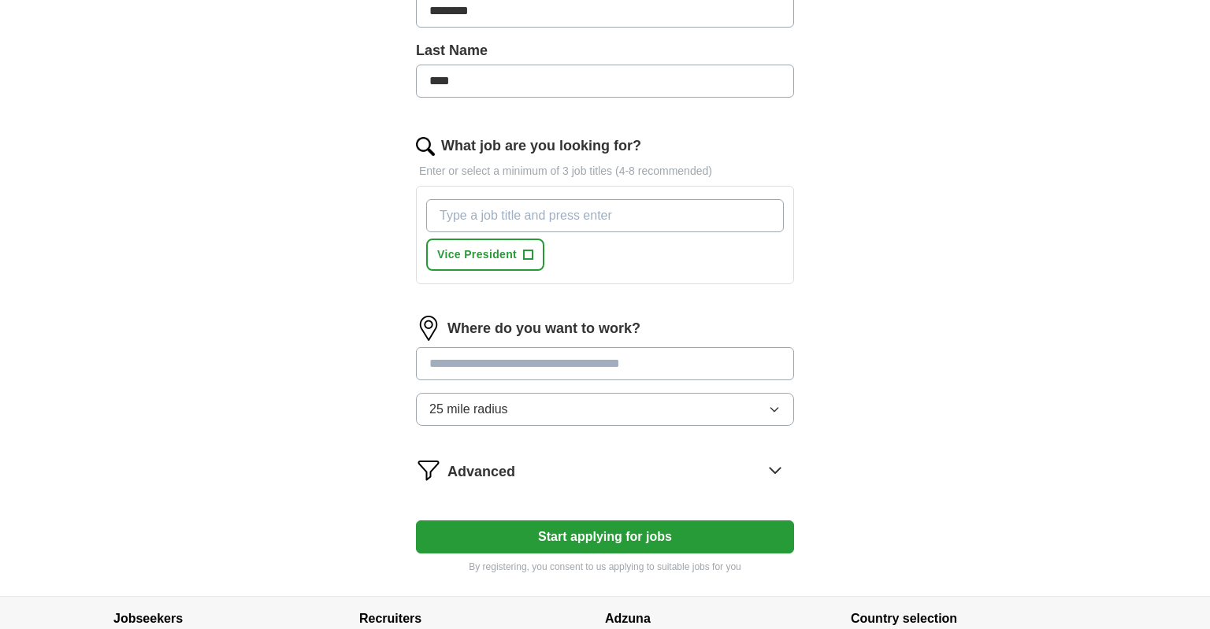
scroll to position [443, 0]
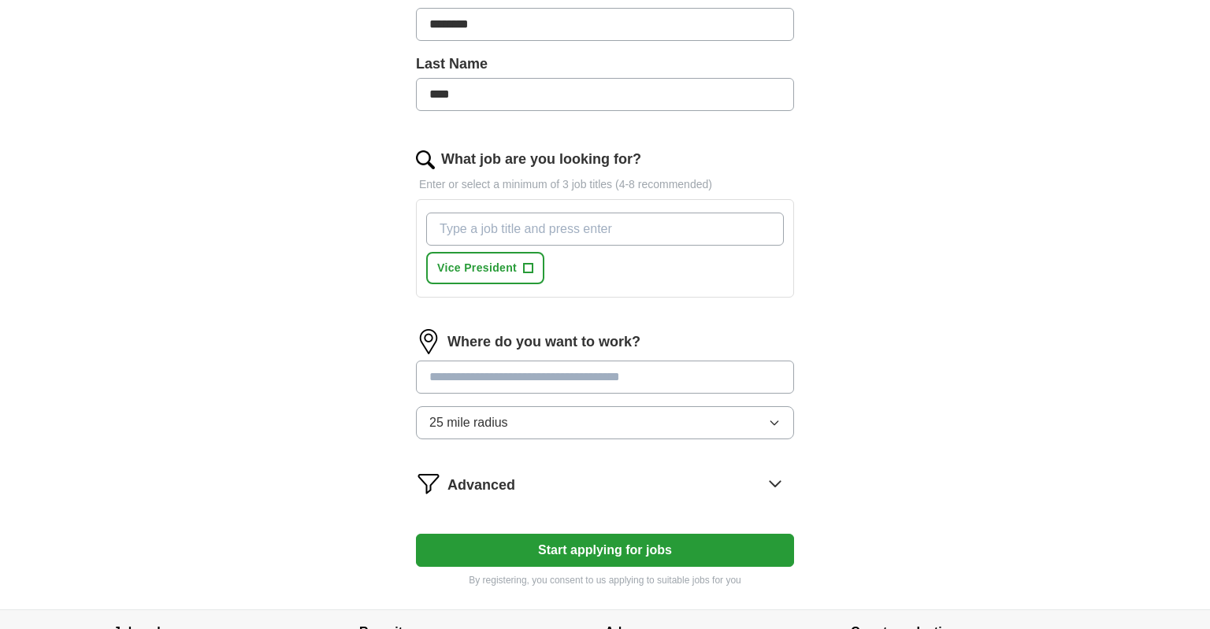
click at [617, 218] on input "What job are you looking for?" at bounding box center [605, 229] width 358 height 33
click at [616, 221] on input "What job are you looking for?" at bounding box center [605, 229] width 358 height 33
click at [526, 265] on span "+" at bounding box center [528, 268] width 9 height 13
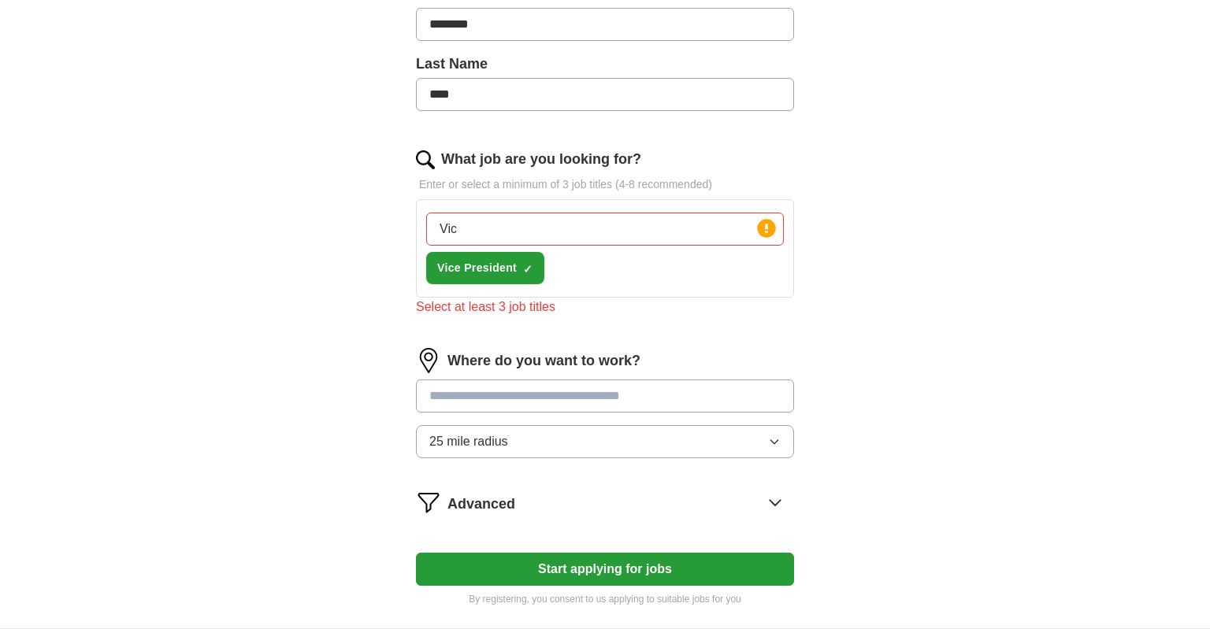
click at [535, 224] on input "Vic" at bounding box center [605, 229] width 358 height 33
type input "V"
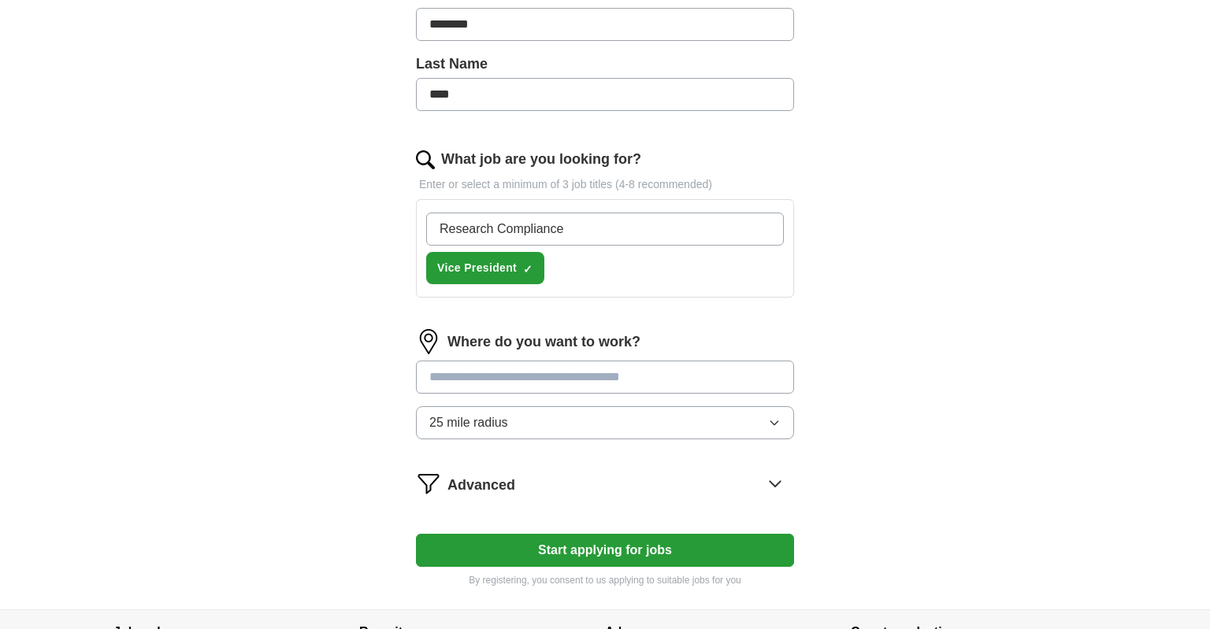
type input "Research Compliance"
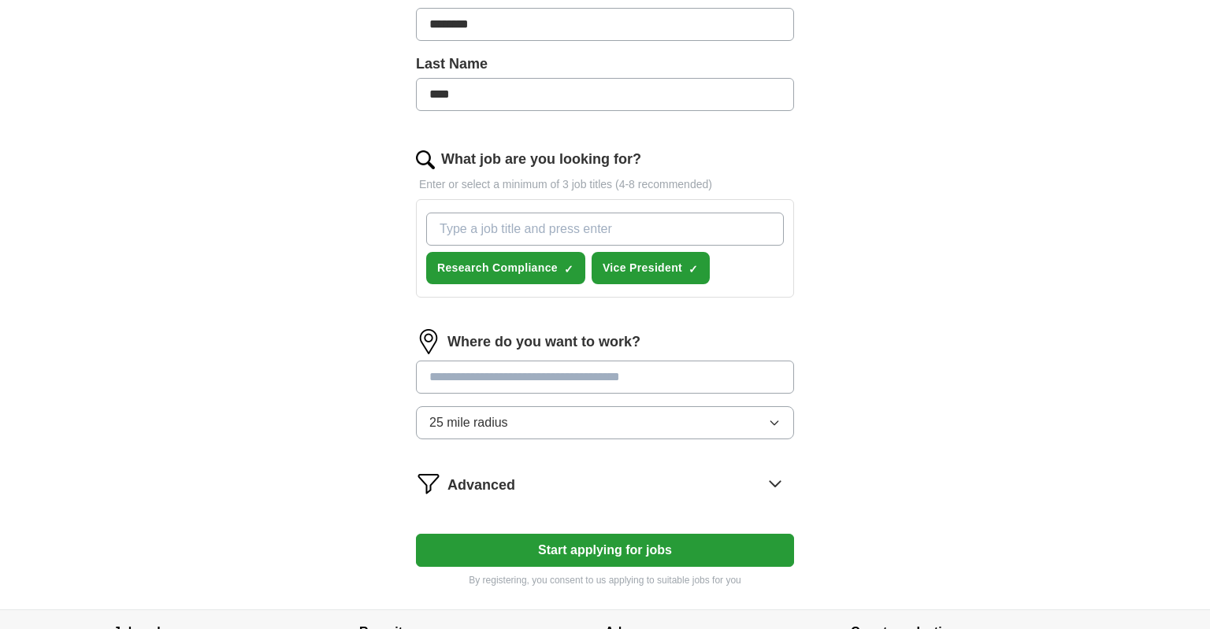
click at [535, 224] on input "What job are you looking for?" at bounding box center [605, 229] width 358 height 33
type input "Compliance"
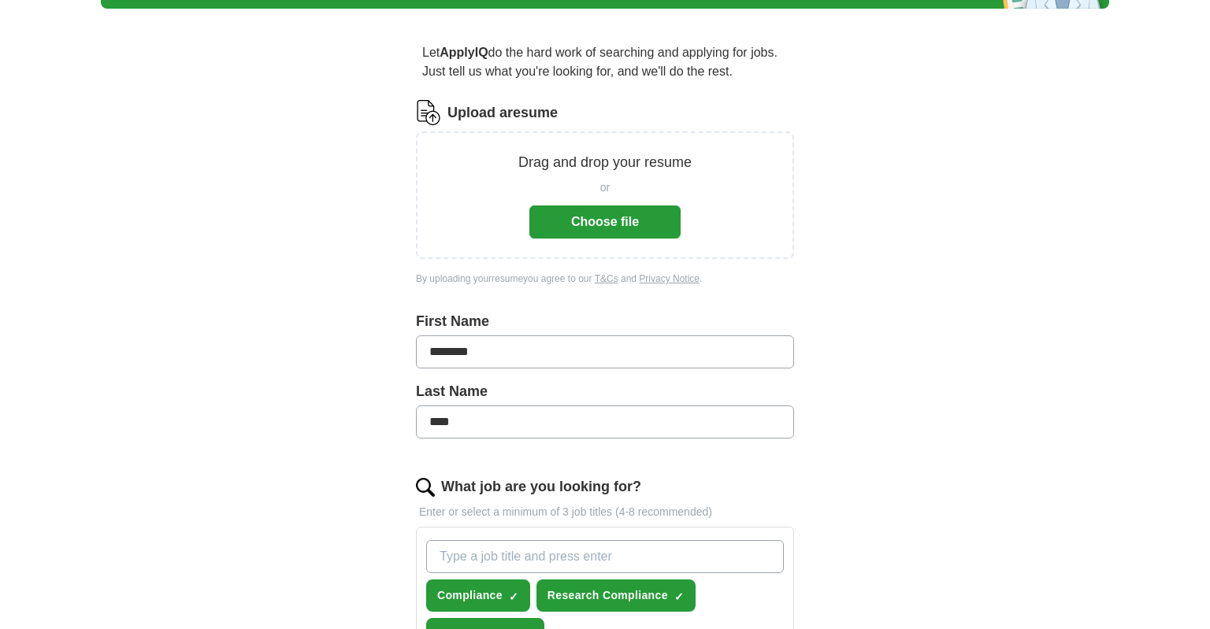
scroll to position [32, 0]
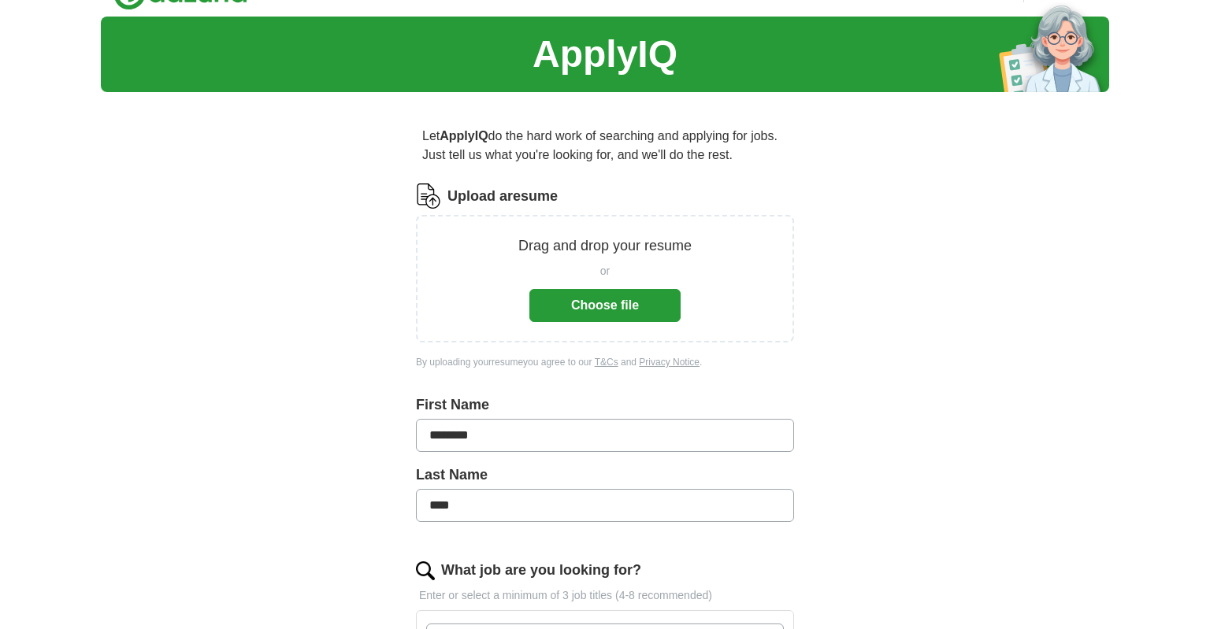
click at [614, 305] on button "Choose file" at bounding box center [604, 305] width 151 height 33
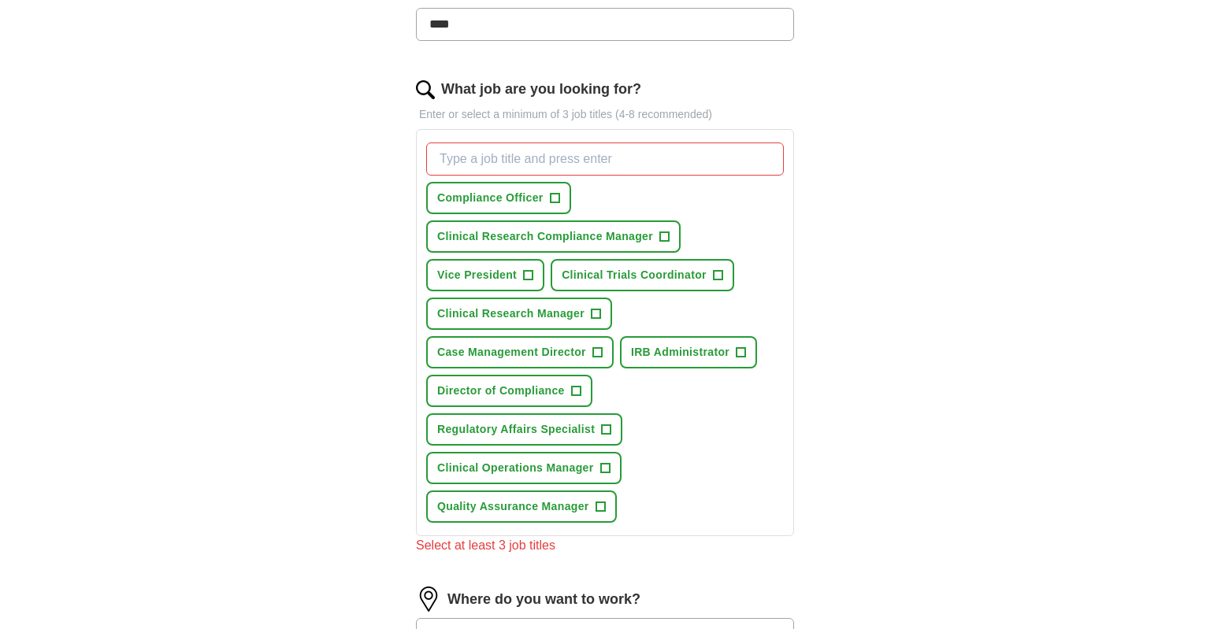
scroll to position [456, 0]
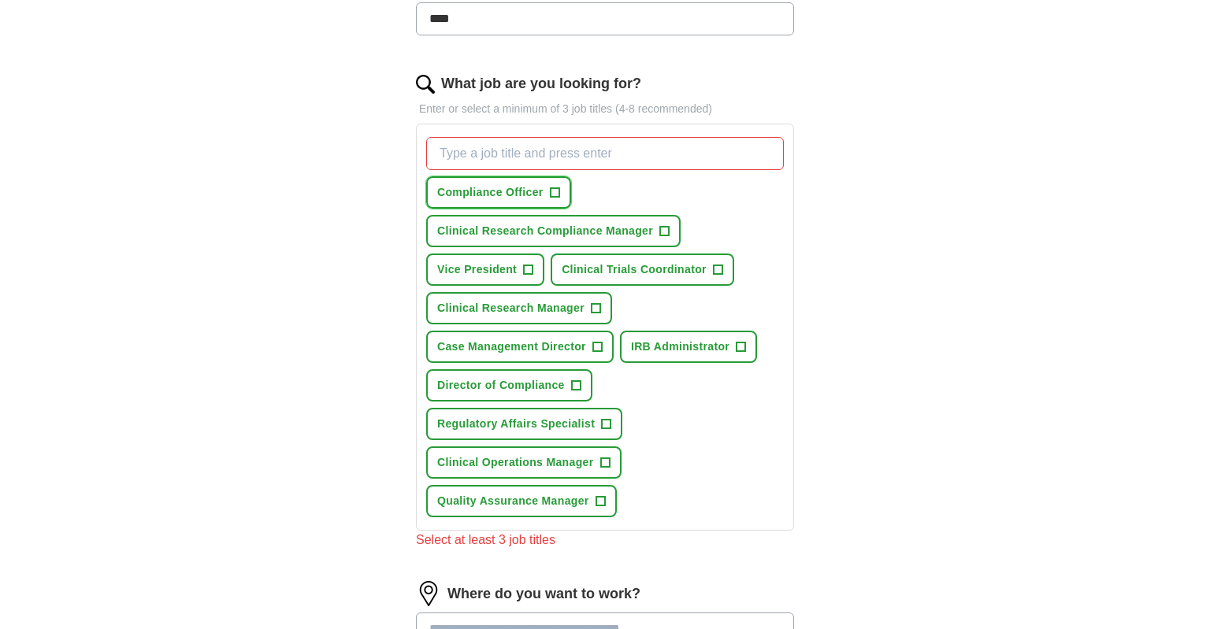
click at [555, 191] on span "+" at bounding box center [554, 193] width 9 height 13
click at [664, 231] on span "+" at bounding box center [664, 231] width 9 height 13
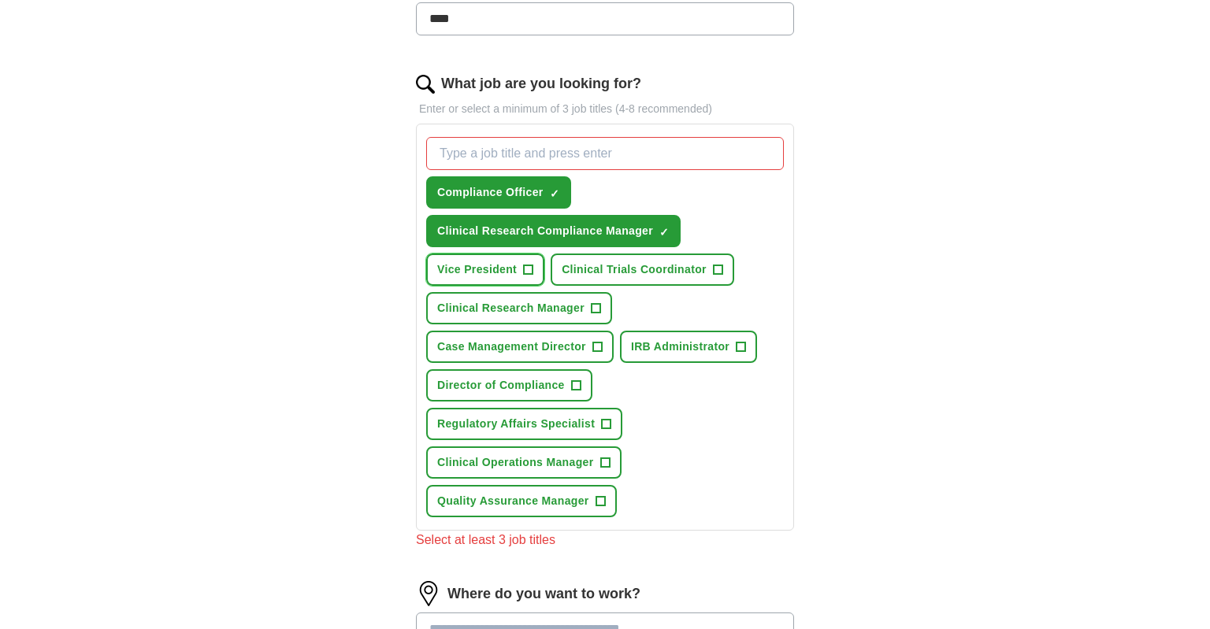
click at [525, 270] on span "+" at bounding box center [528, 270] width 9 height 13
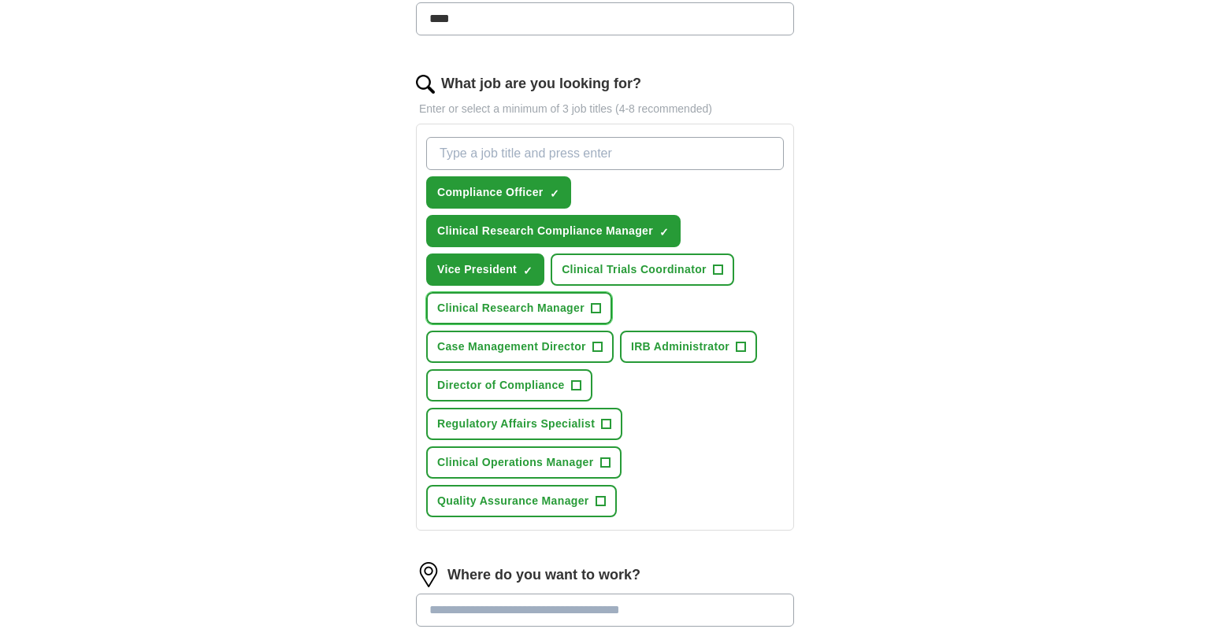
click at [600, 305] on span "+" at bounding box center [595, 308] width 9 height 13
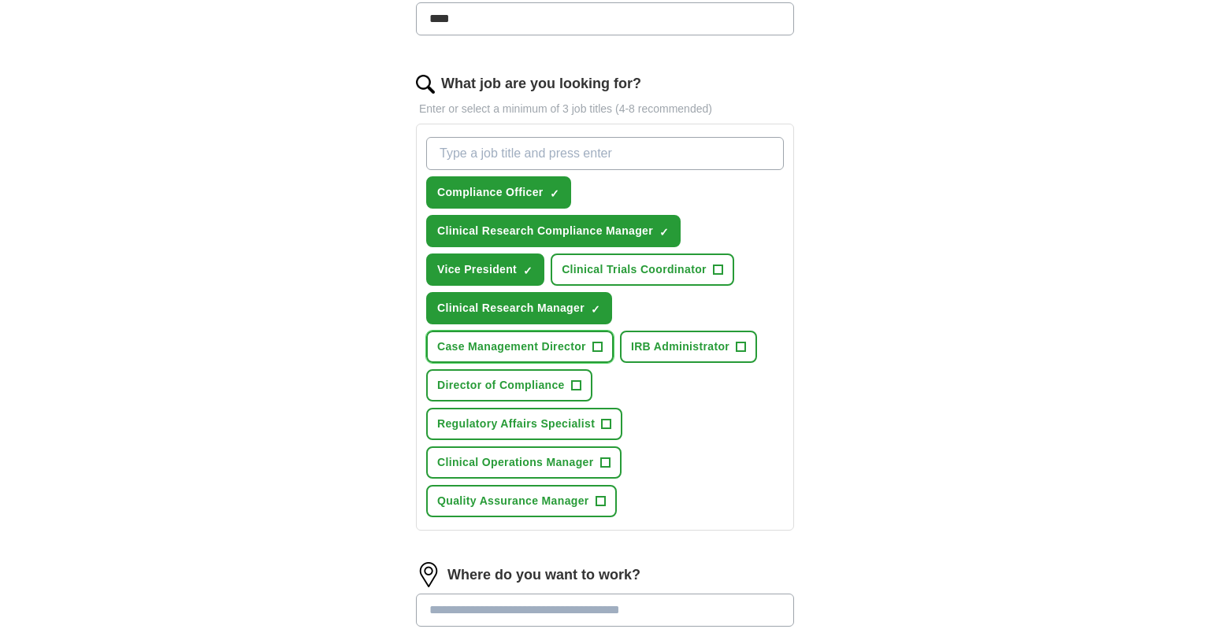
click at [599, 341] on span "+" at bounding box center [596, 347] width 9 height 13
click at [745, 342] on span "+" at bounding box center [740, 347] width 9 height 13
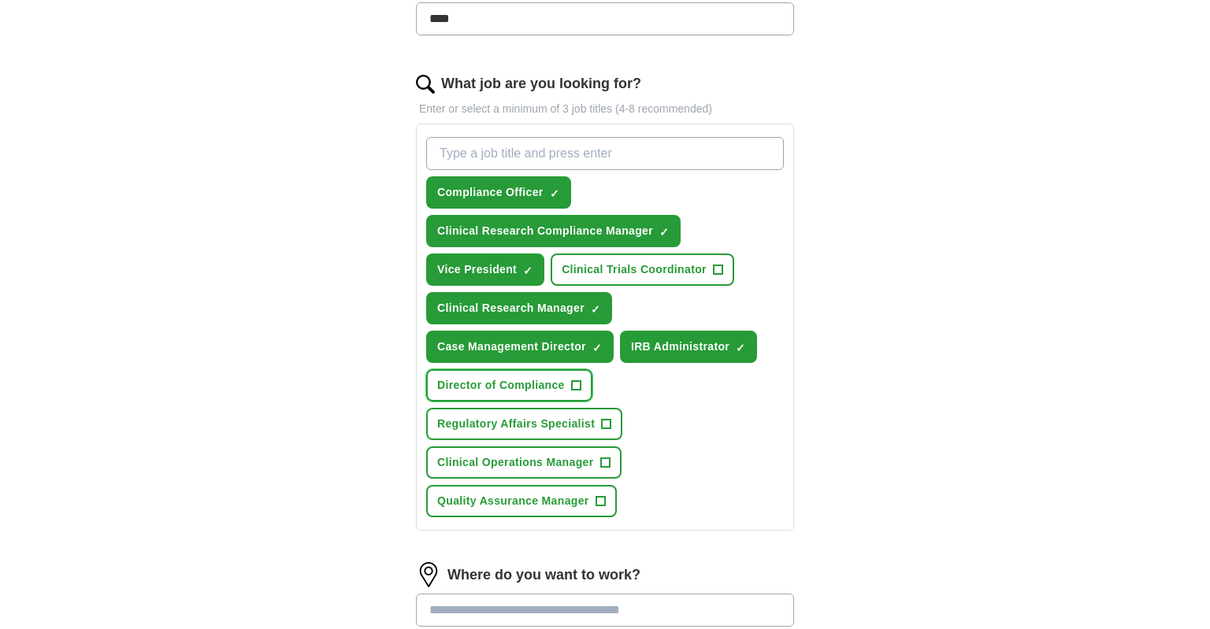
click at [574, 383] on span "+" at bounding box center [575, 386] width 9 height 13
click at [607, 457] on span "+" at bounding box center [604, 463] width 9 height 13
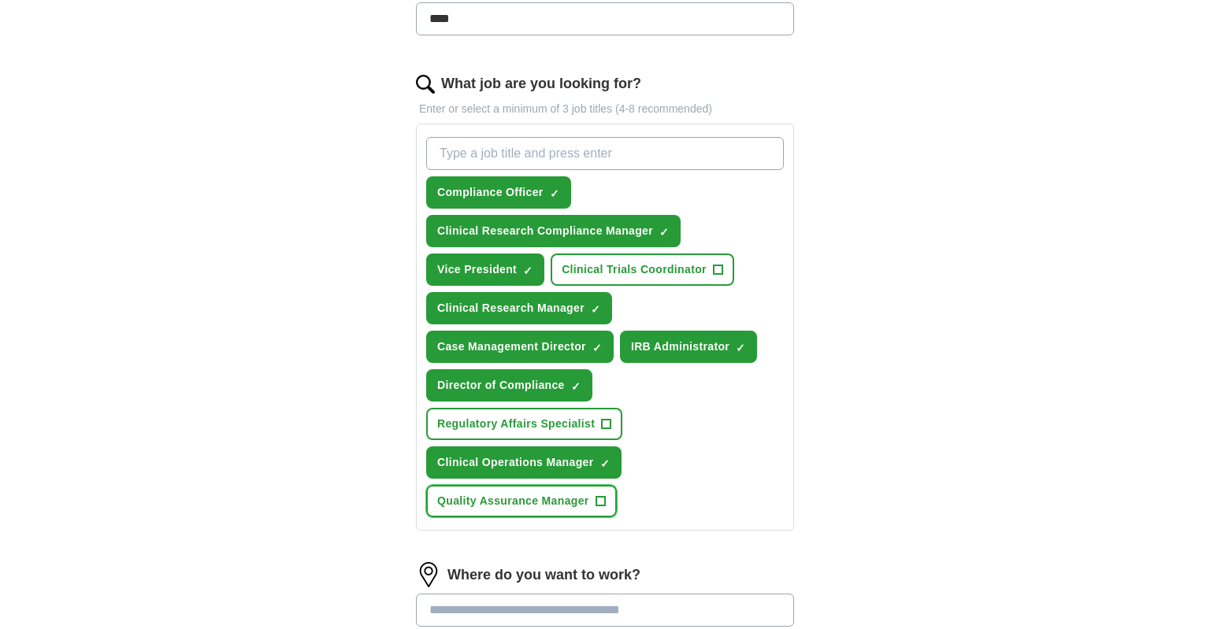
click at [603, 495] on span "+" at bounding box center [599, 501] width 9 height 13
click at [601, 425] on button "Regulatory Affairs Specialist +" at bounding box center [524, 424] width 196 height 32
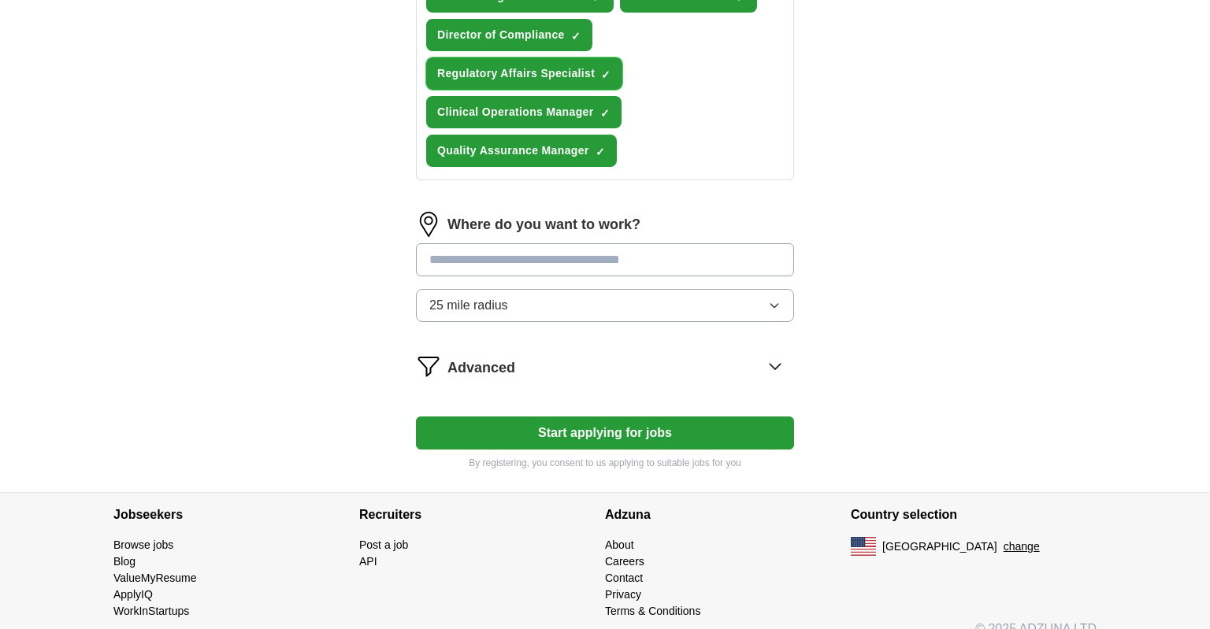
scroll to position [820, 0]
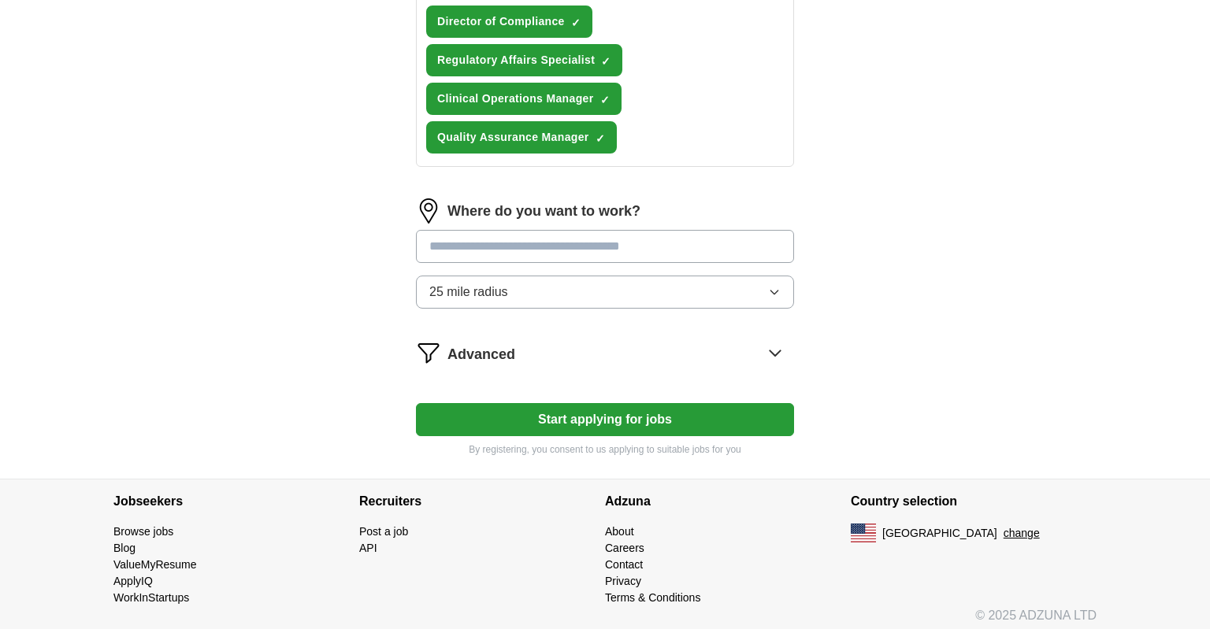
click at [603, 407] on button "Start applying for jobs" at bounding box center [605, 419] width 378 height 33
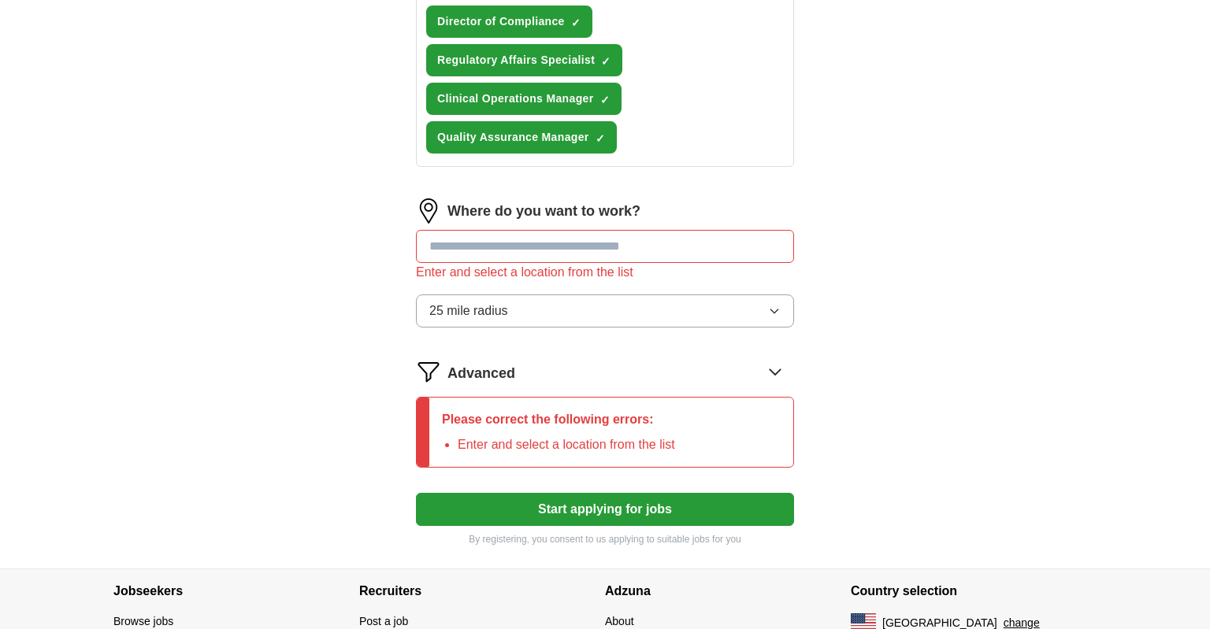
click at [471, 239] on input "text" at bounding box center [605, 246] width 378 height 33
click at [416, 493] on button "Start applying for jobs" at bounding box center [605, 509] width 378 height 33
click at [547, 263] on div "Enter and select a location from the list" at bounding box center [605, 272] width 378 height 19
click at [532, 246] on input "******" at bounding box center [605, 246] width 378 height 33
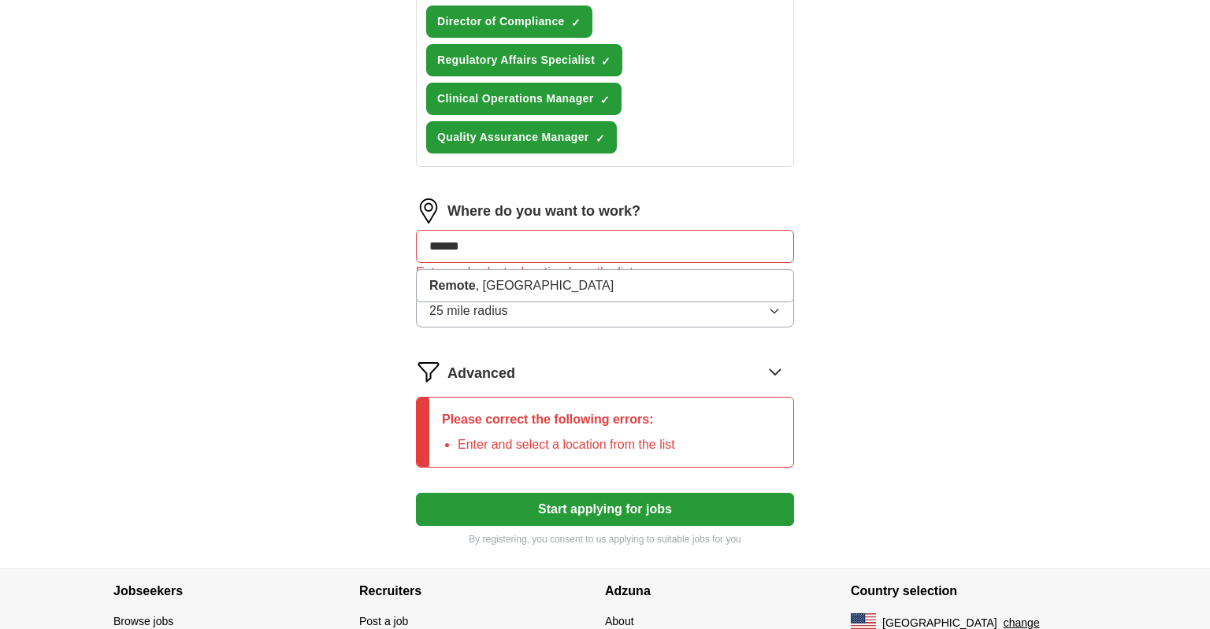
drag, startPoint x: 532, startPoint y: 246, endPoint x: 223, endPoint y: 244, distance: 308.8
click at [416, 244] on input "******" at bounding box center [605, 246] width 378 height 33
type input "********"
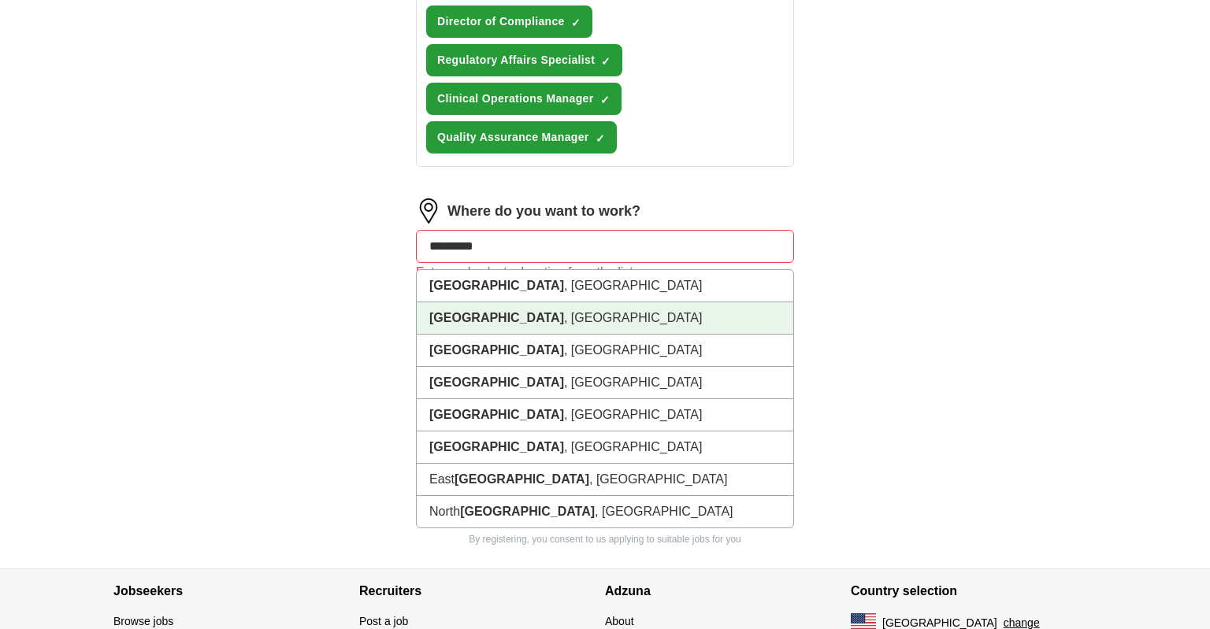
click at [536, 317] on li "Syracuse , NY" at bounding box center [605, 318] width 377 height 32
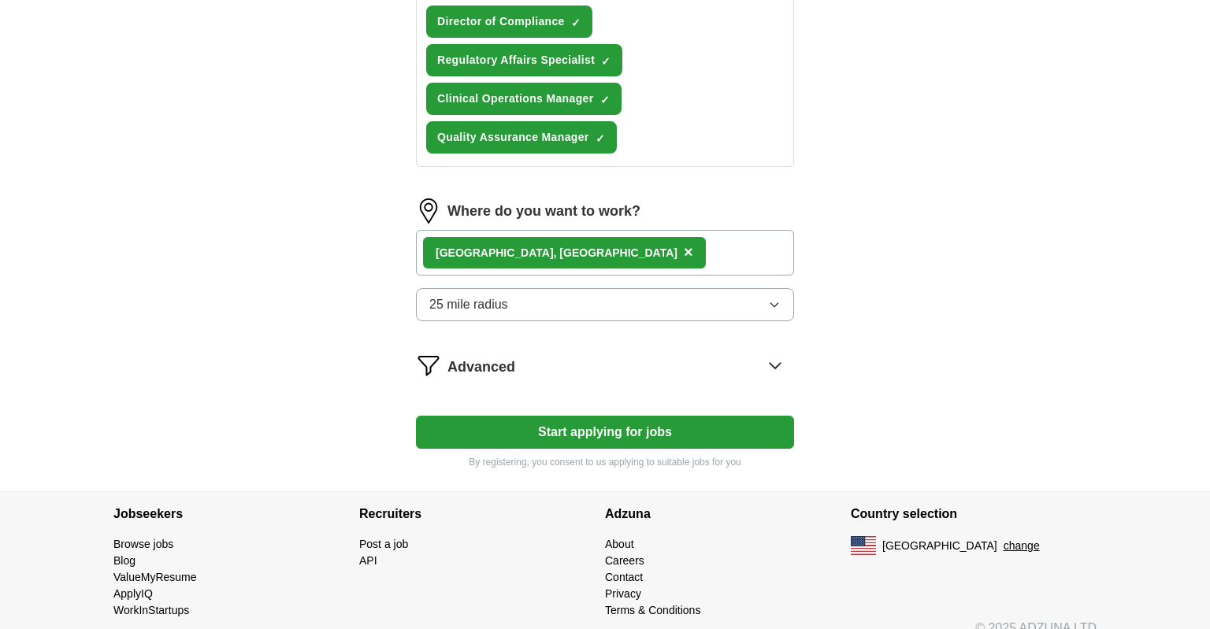
click at [517, 304] on button "25 mile radius" at bounding box center [605, 304] width 378 height 33
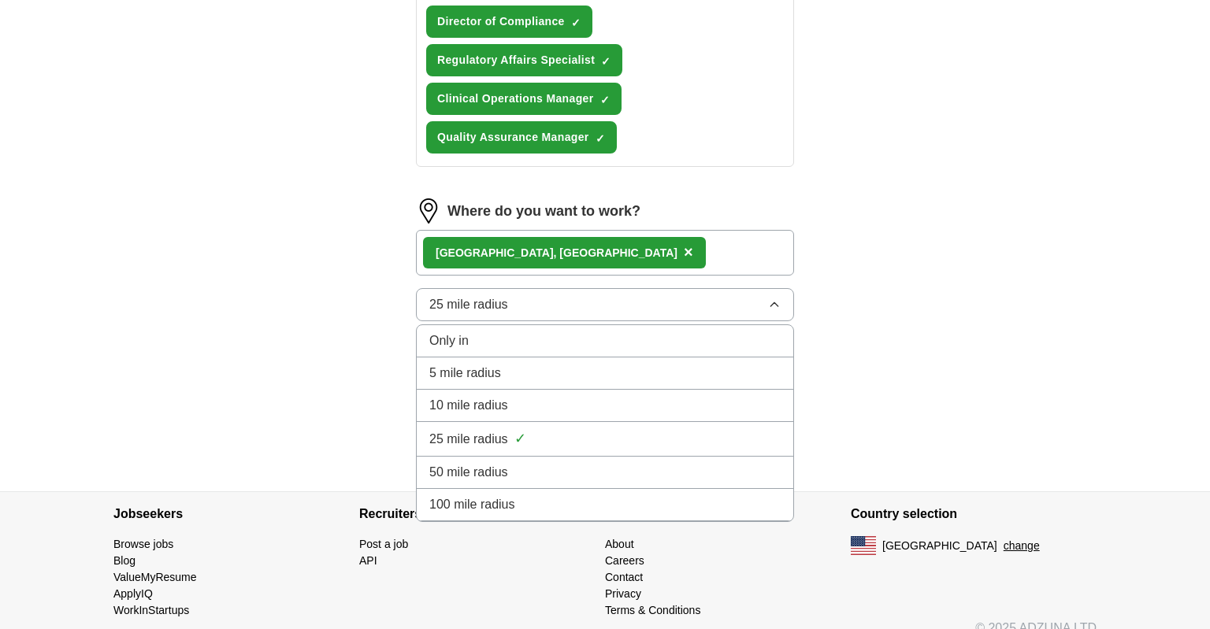
click at [578, 463] on div "50 mile radius" at bounding box center [604, 472] width 351 height 19
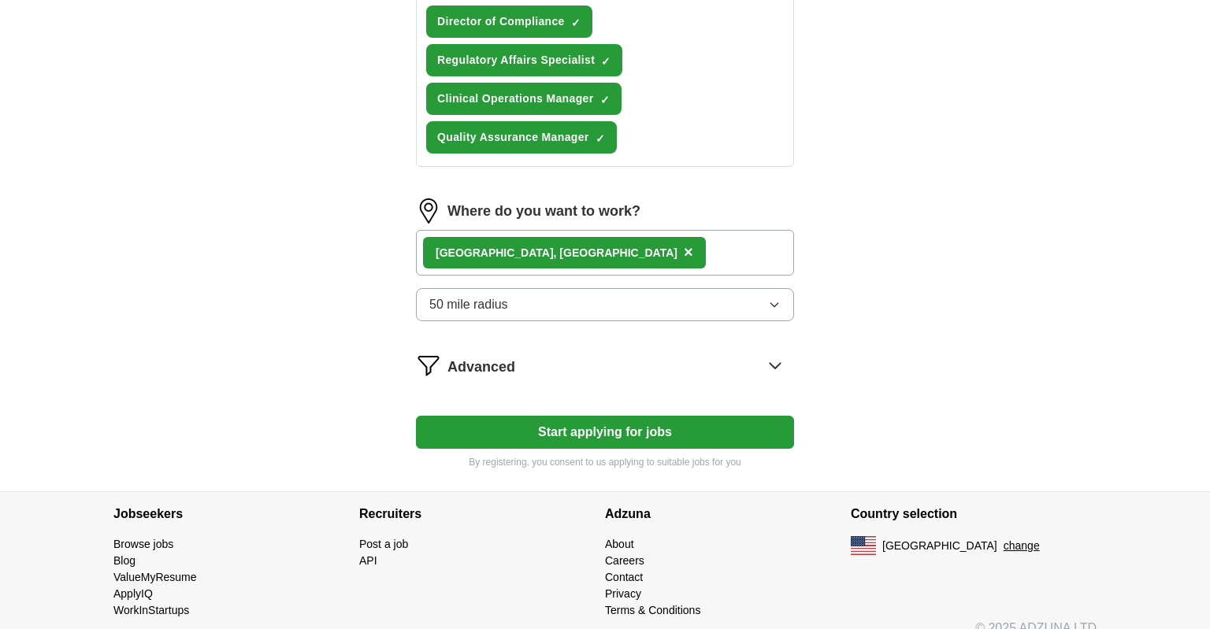
click at [641, 425] on button "Start applying for jobs" at bounding box center [605, 432] width 378 height 33
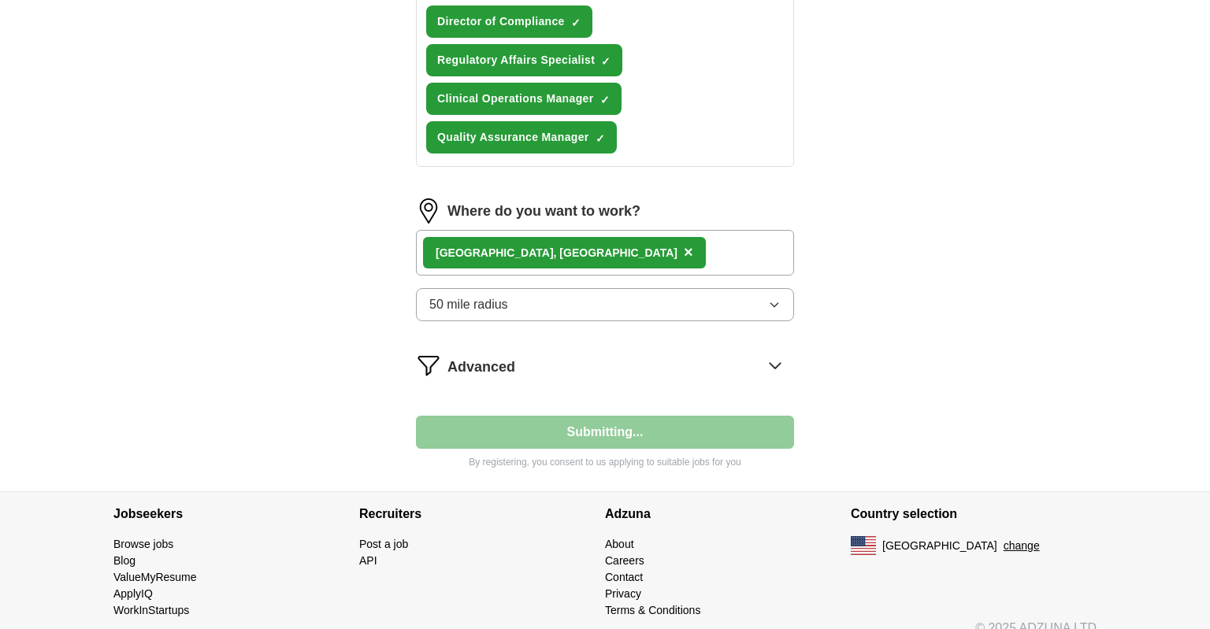
select select "**"
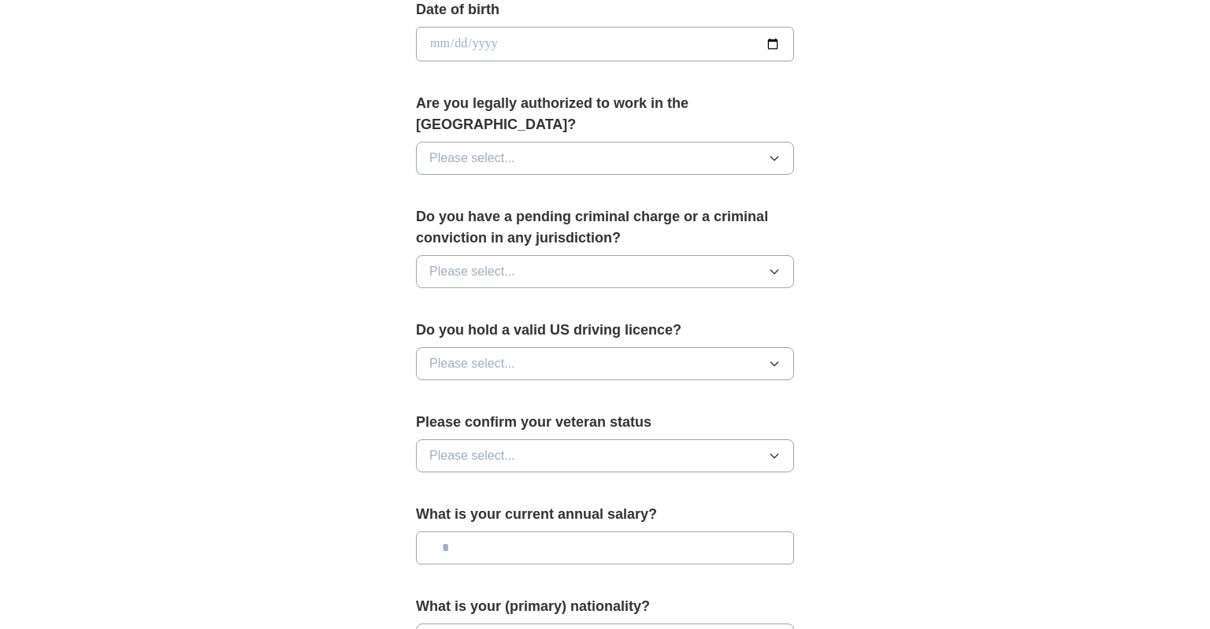
scroll to position [55, 0]
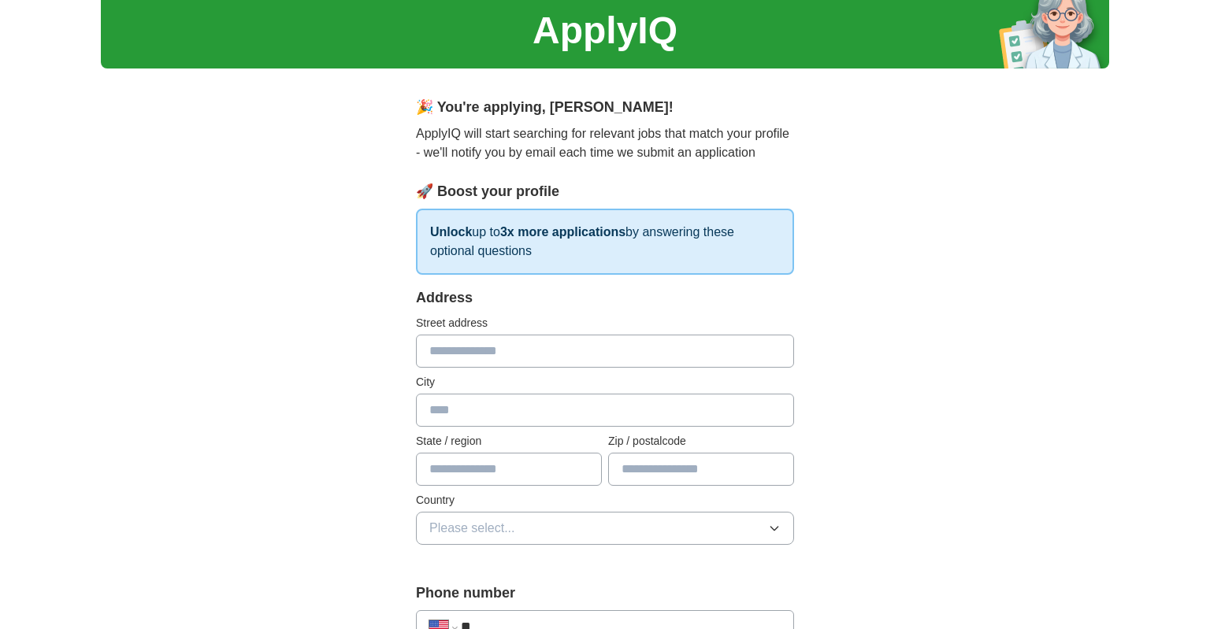
click at [496, 357] on input "text" at bounding box center [605, 351] width 378 height 33
type input "**********"
type input "********"
type input "**********"
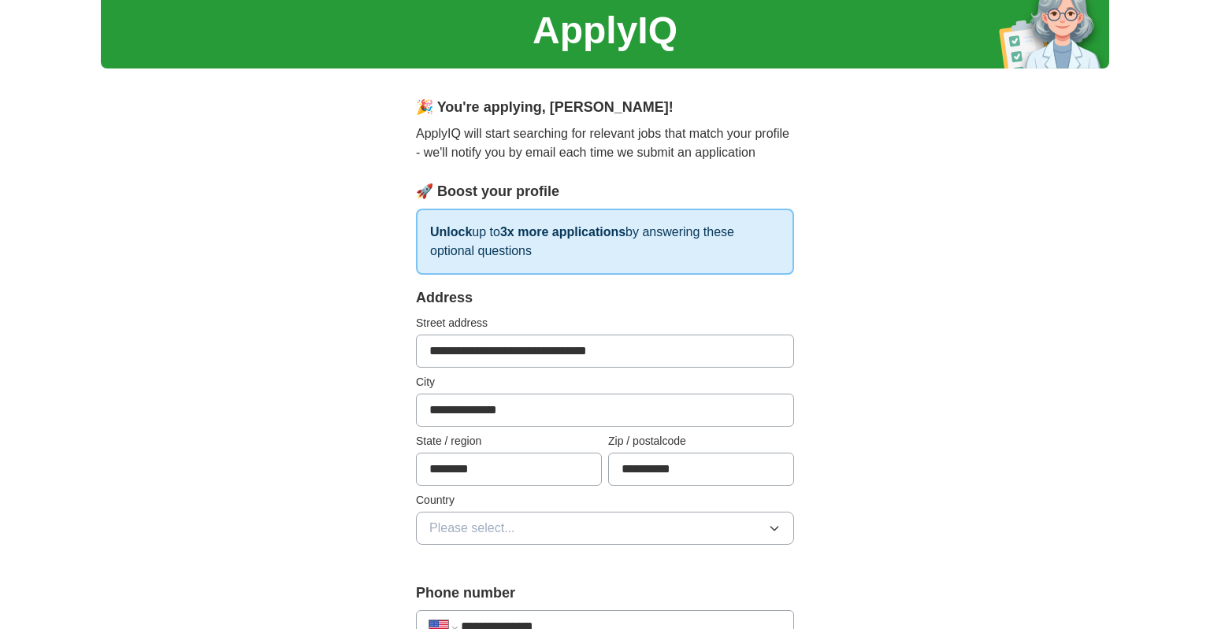
type input "**********"
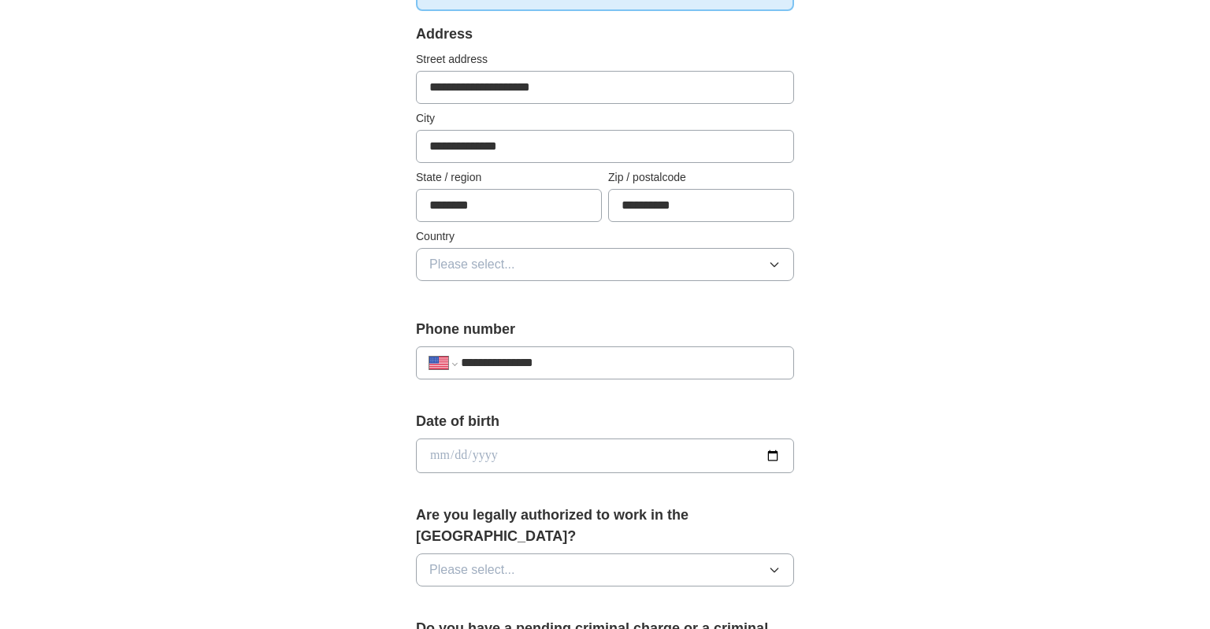
scroll to position [321, 0]
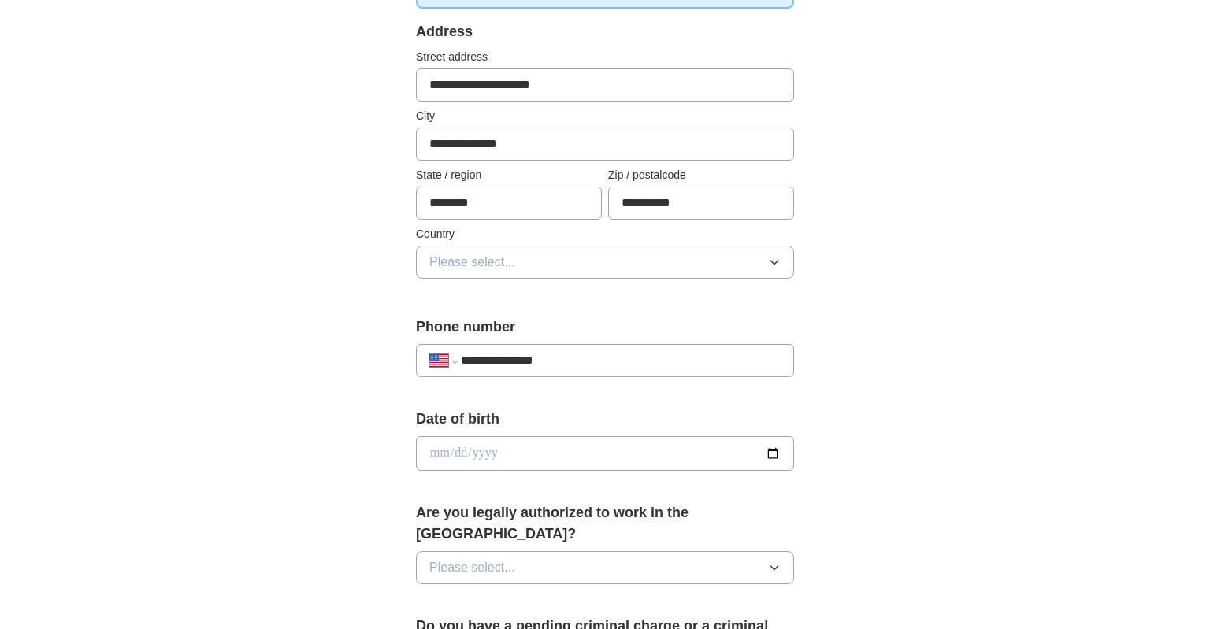
click at [534, 265] on button "Please select..." at bounding box center [605, 262] width 378 height 33
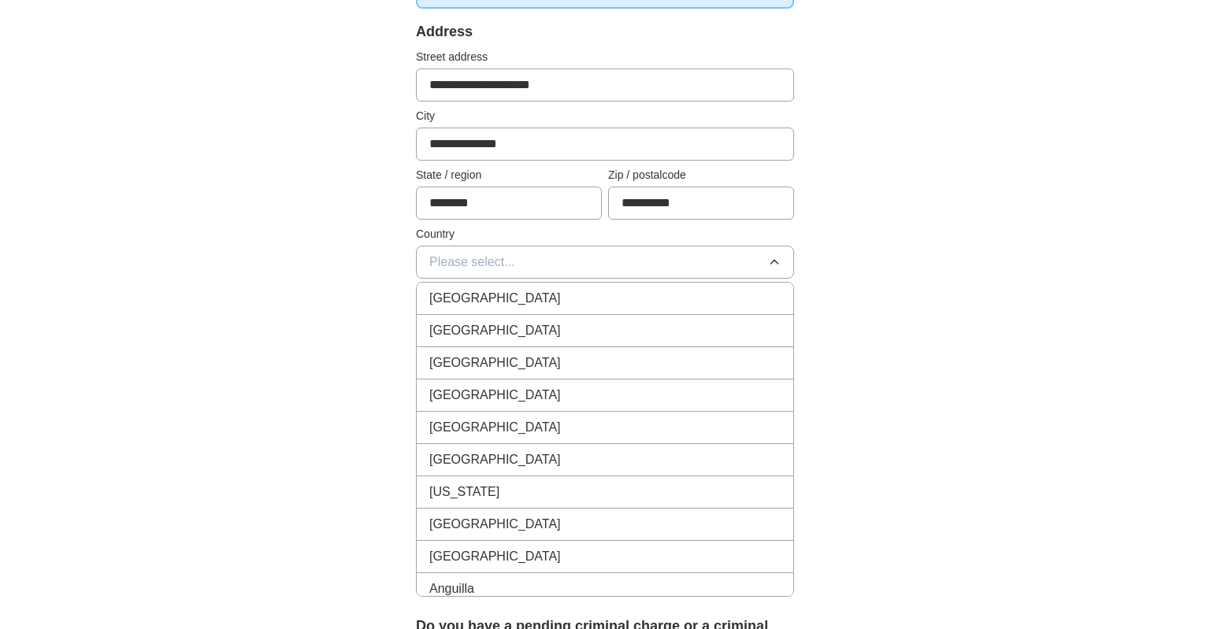
click at [503, 328] on span "United States" at bounding box center [495, 330] width 132 height 19
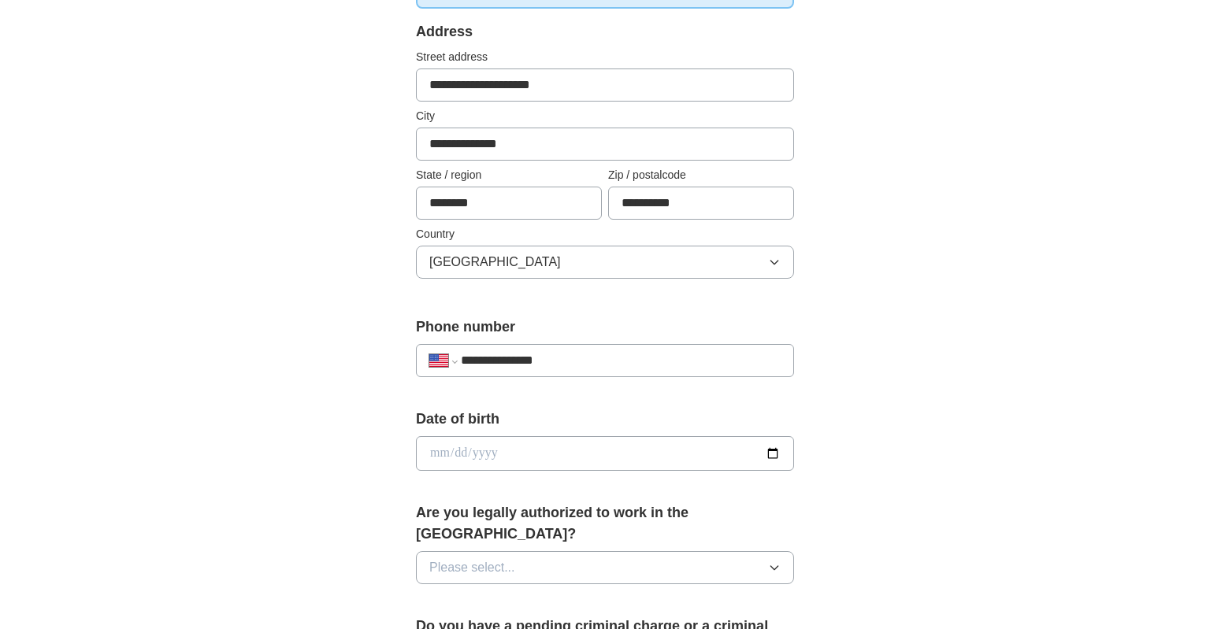
click at [936, 290] on div "**********" at bounding box center [605, 444] width 1008 height 1434
click at [684, 451] on input "date" at bounding box center [605, 453] width 378 height 35
type input "**********"
click at [654, 551] on button "Please select..." at bounding box center [605, 567] width 378 height 33
click at [599, 595] on div "Yes" at bounding box center [604, 604] width 351 height 19
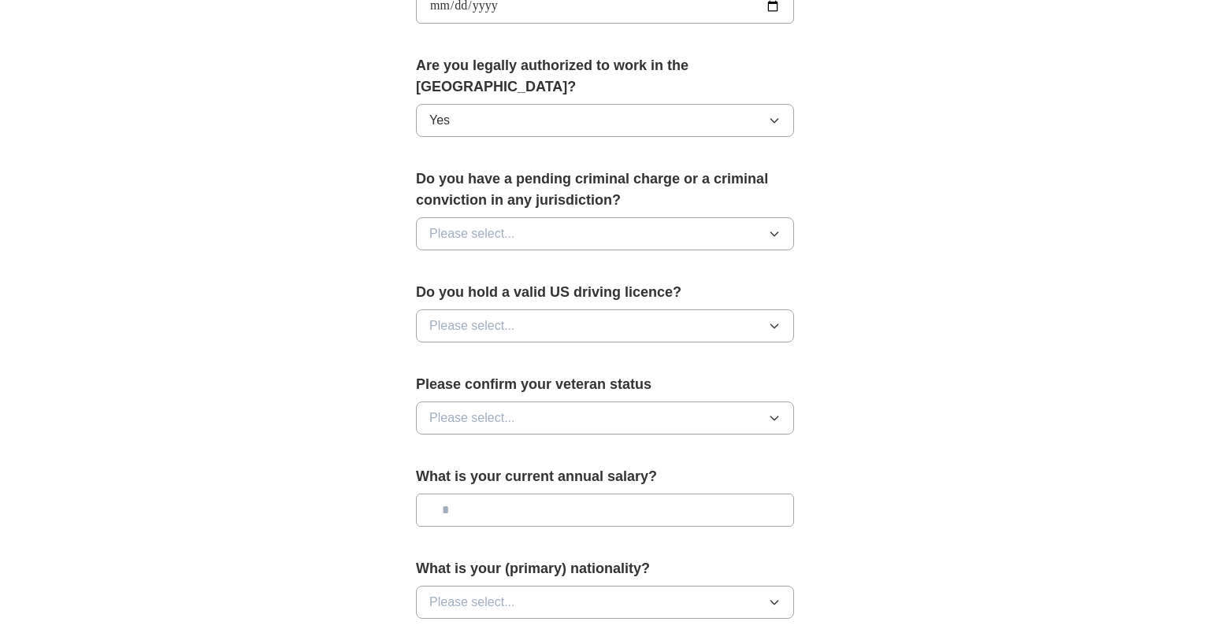
scroll to position [777, 0]
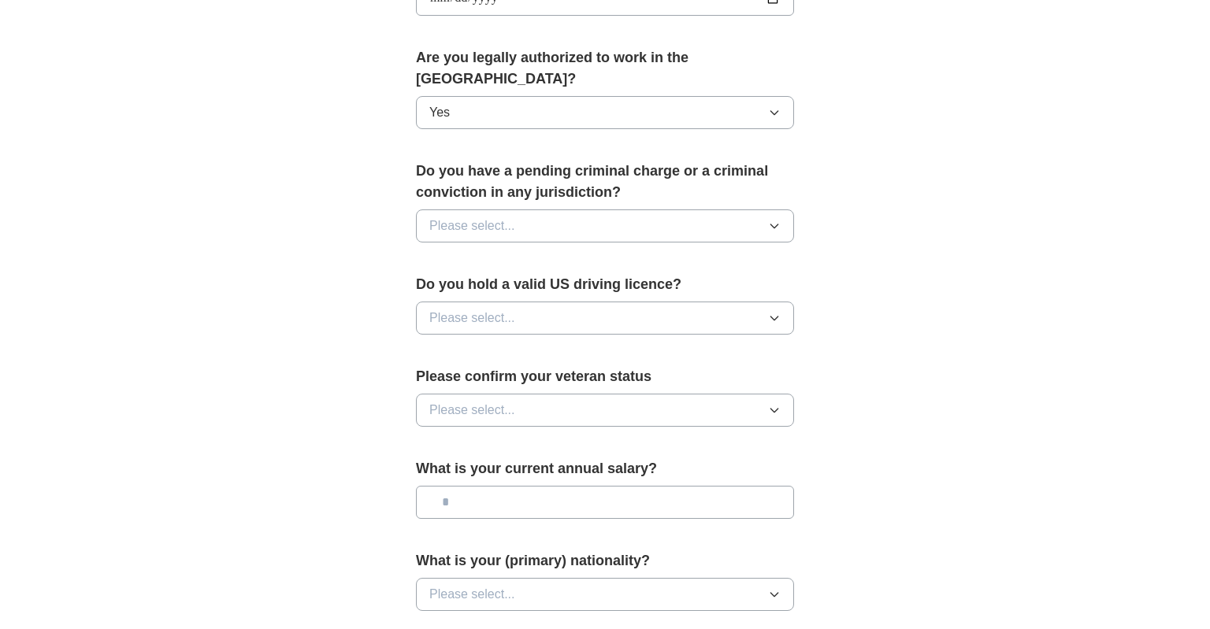
click at [628, 210] on button "Please select..." at bounding box center [605, 226] width 378 height 33
click at [550, 285] on div "No" at bounding box center [604, 294] width 351 height 19
click at [509, 309] on span "Please select..." at bounding box center [472, 318] width 86 height 19
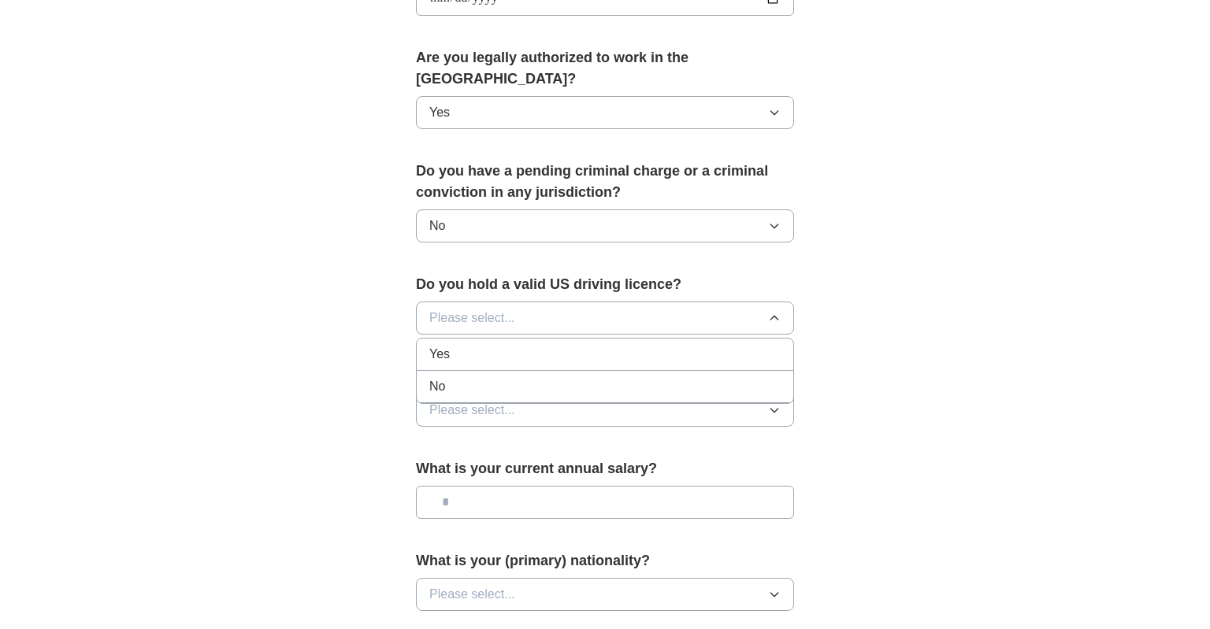
click at [475, 345] on div "Yes" at bounding box center [604, 354] width 351 height 19
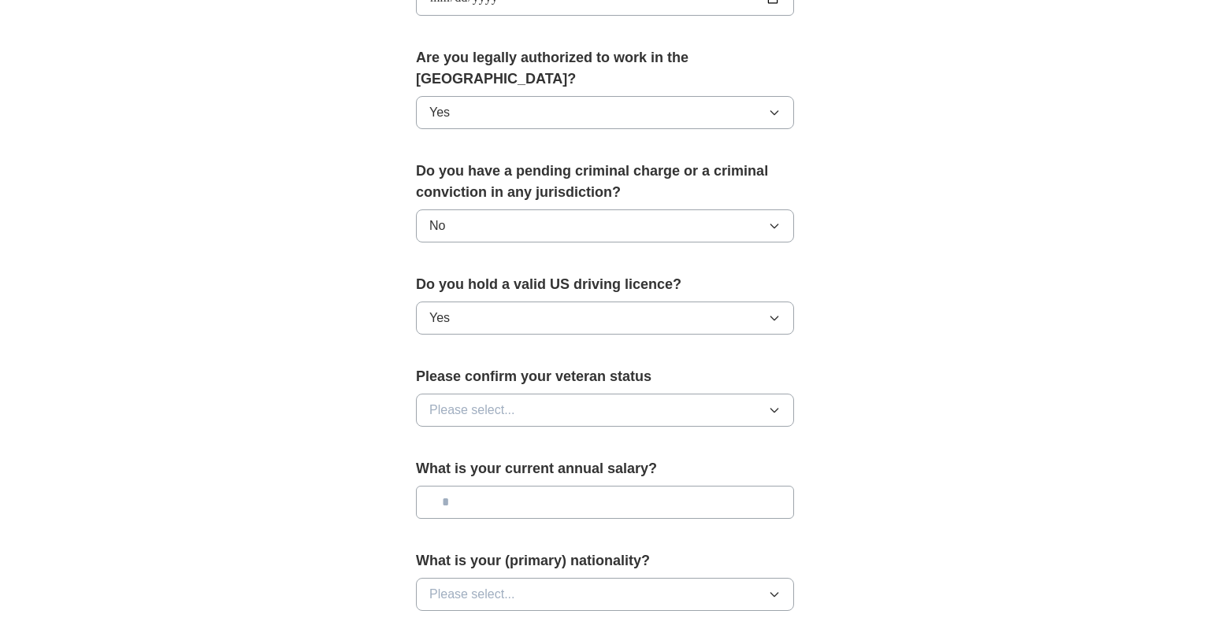
click at [454, 401] on span "Please select..." at bounding box center [472, 410] width 86 height 19
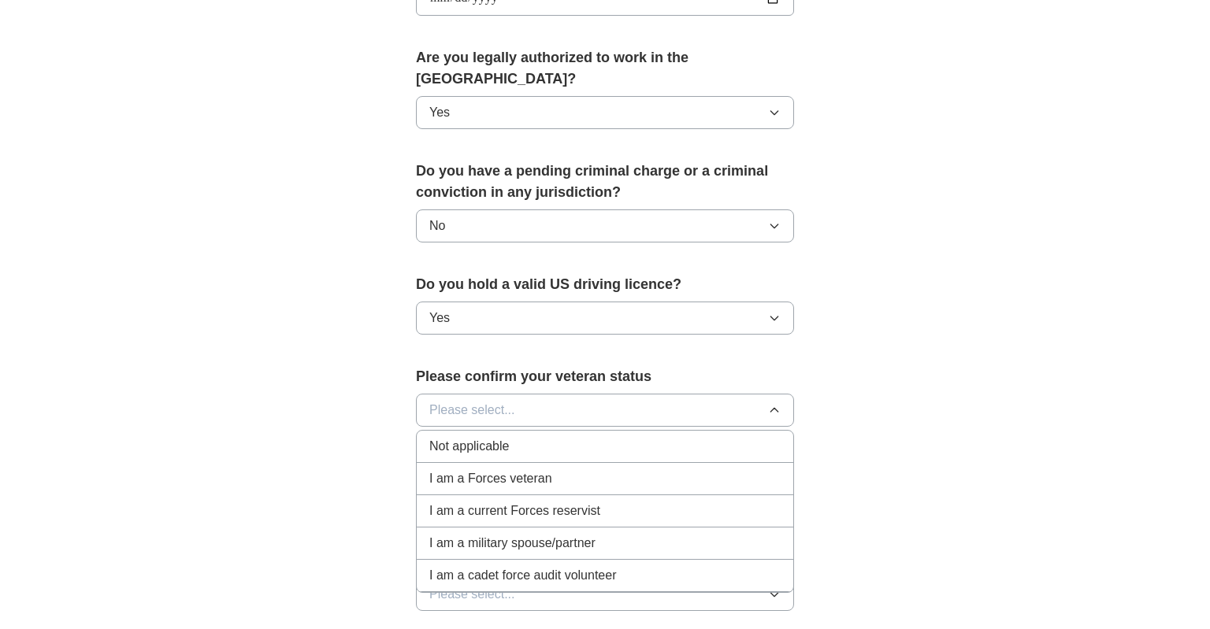
click at [669, 437] on div "Not applicable" at bounding box center [604, 446] width 351 height 19
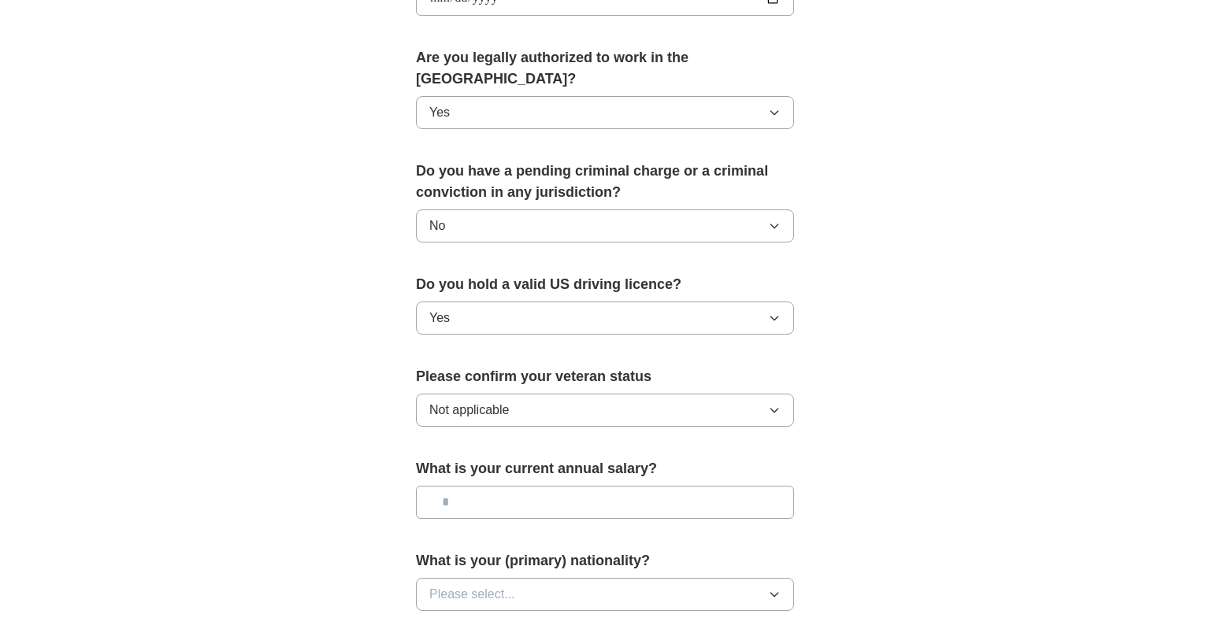
scroll to position [985, 0]
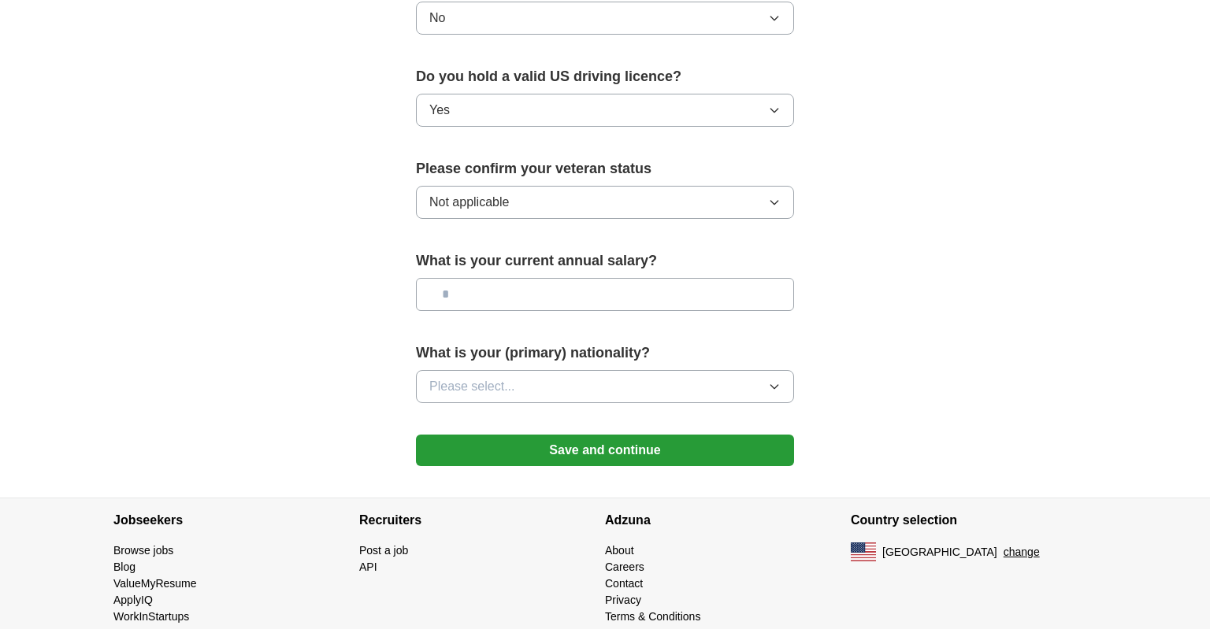
click at [597, 370] on button "Please select..." at bounding box center [605, 386] width 378 height 33
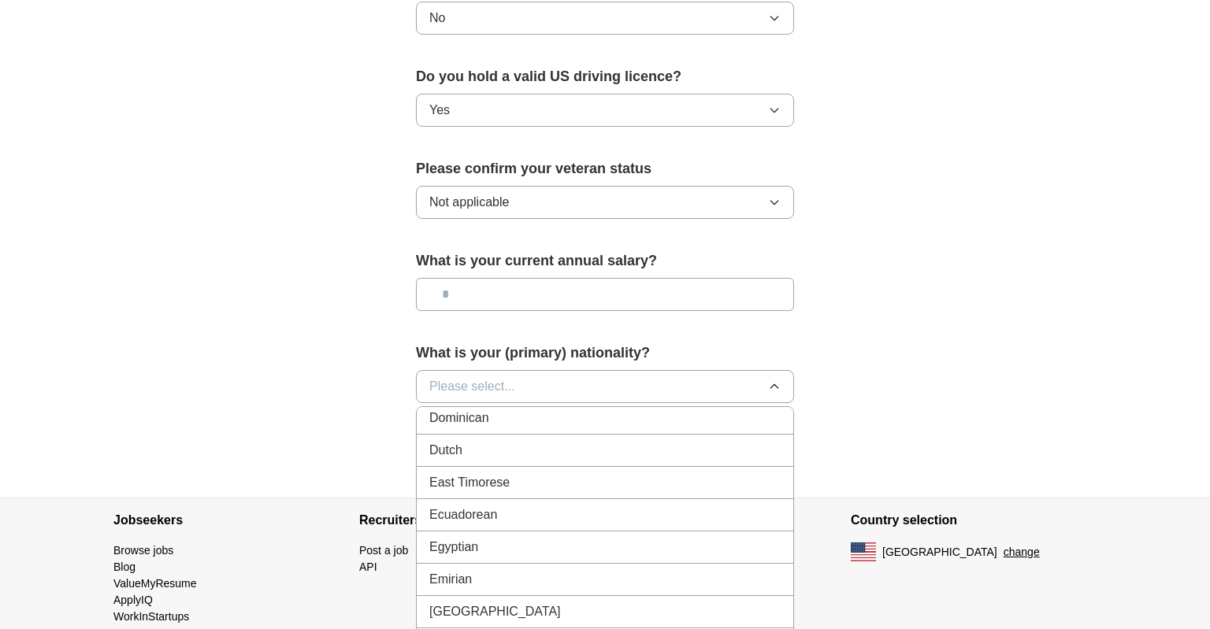
scroll to position [1607, 0]
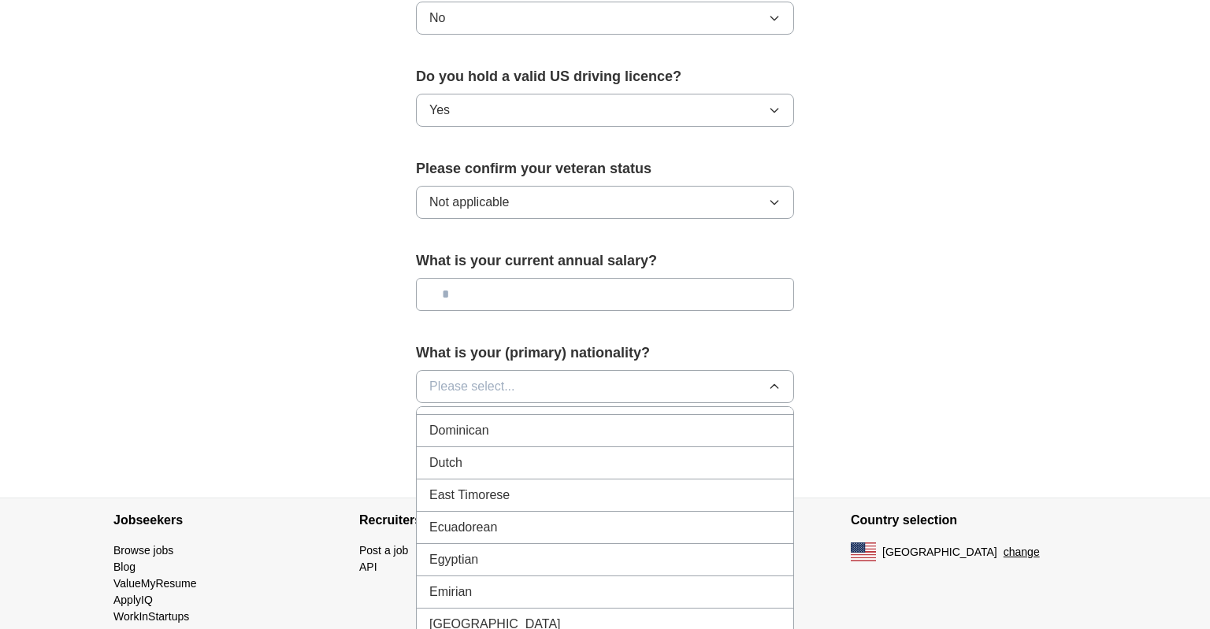
click at [500, 377] on span "Please select..." at bounding box center [472, 386] width 86 height 19
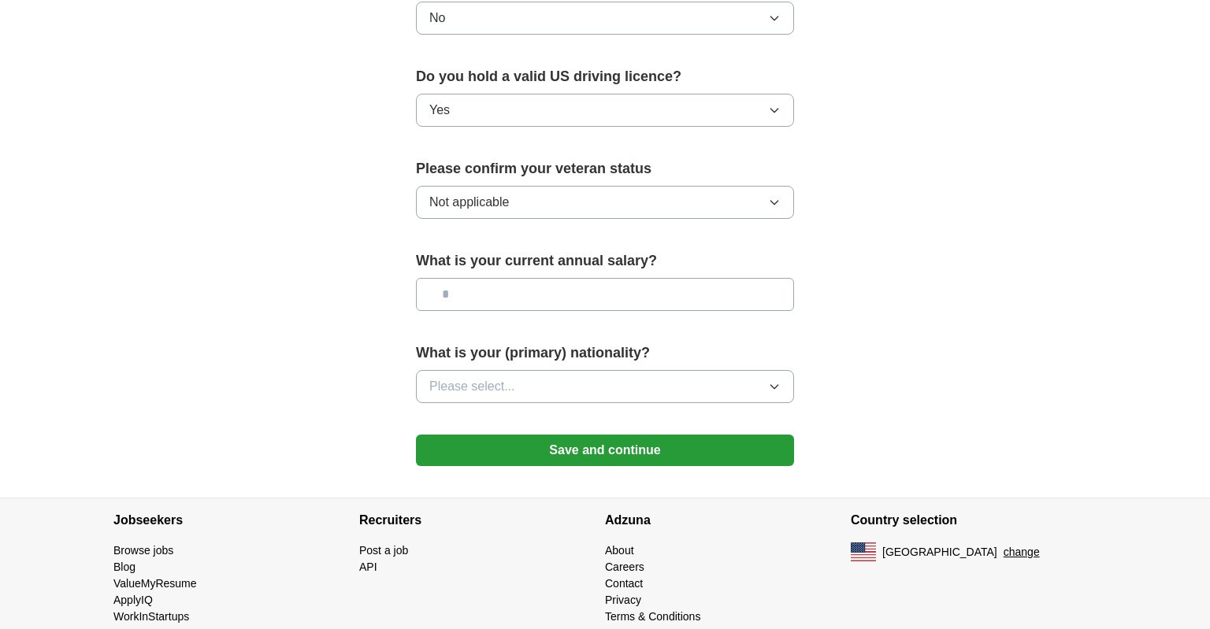
click at [770, 385] on icon "button" at bounding box center [773, 387] width 7 height 4
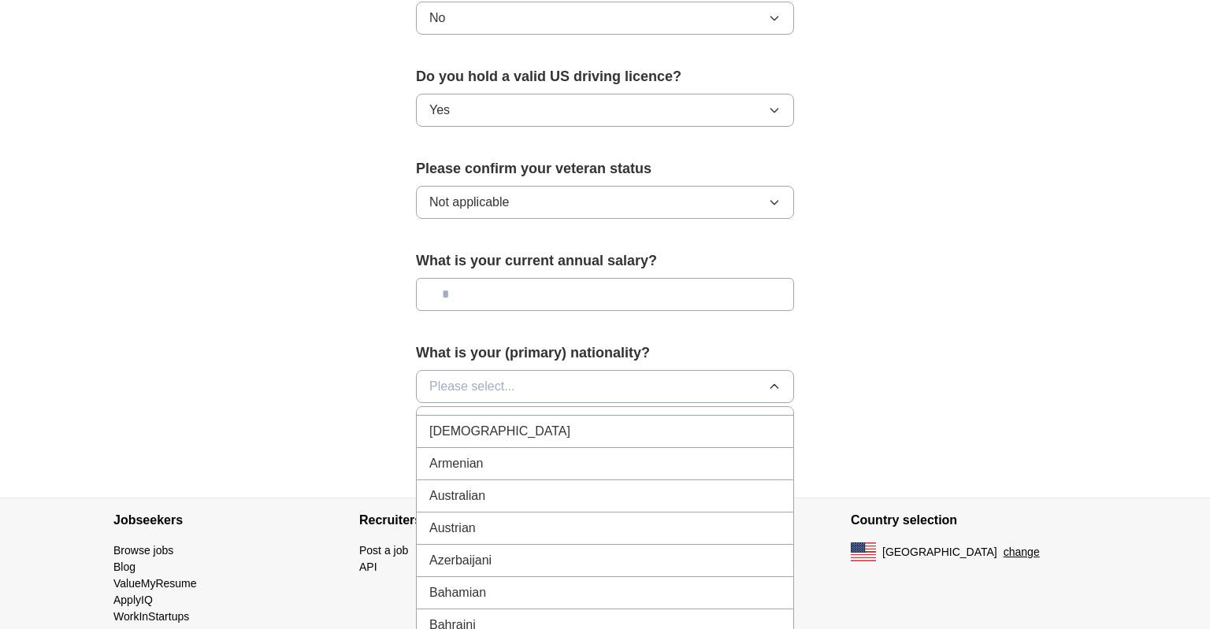
scroll to position [0, 0]
click at [693, 414] on div "American" at bounding box center [604, 423] width 351 height 19
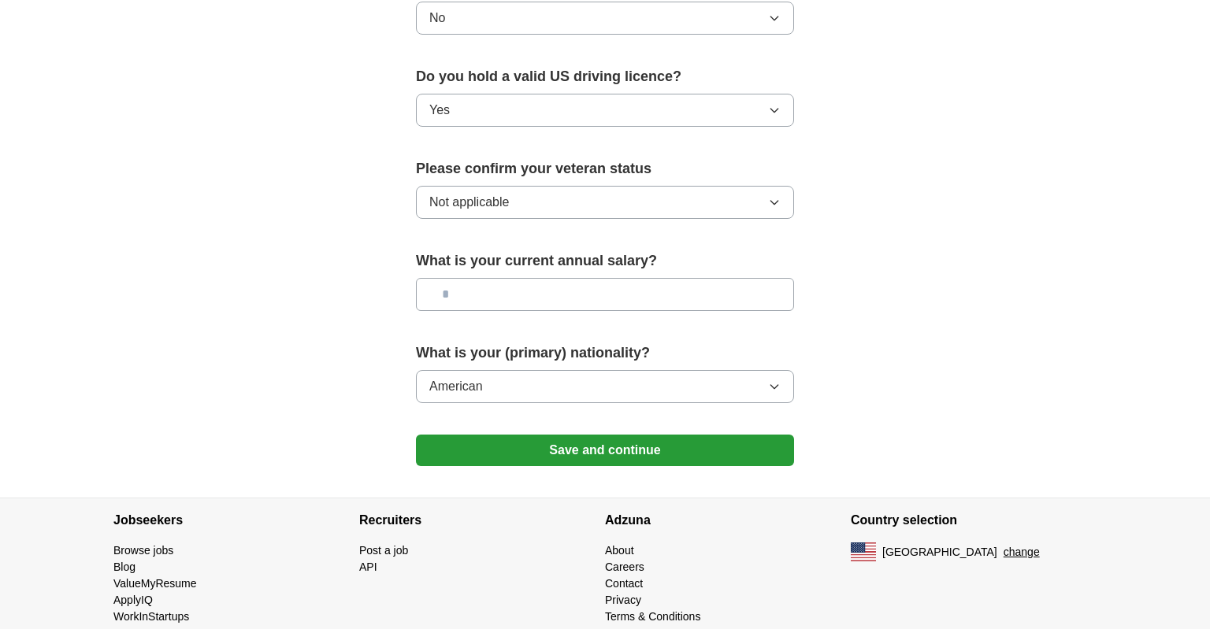
click at [602, 278] on input "text" at bounding box center [605, 294] width 378 height 33
type input "********"
click at [633, 435] on button "Save and continue" at bounding box center [605, 451] width 378 height 32
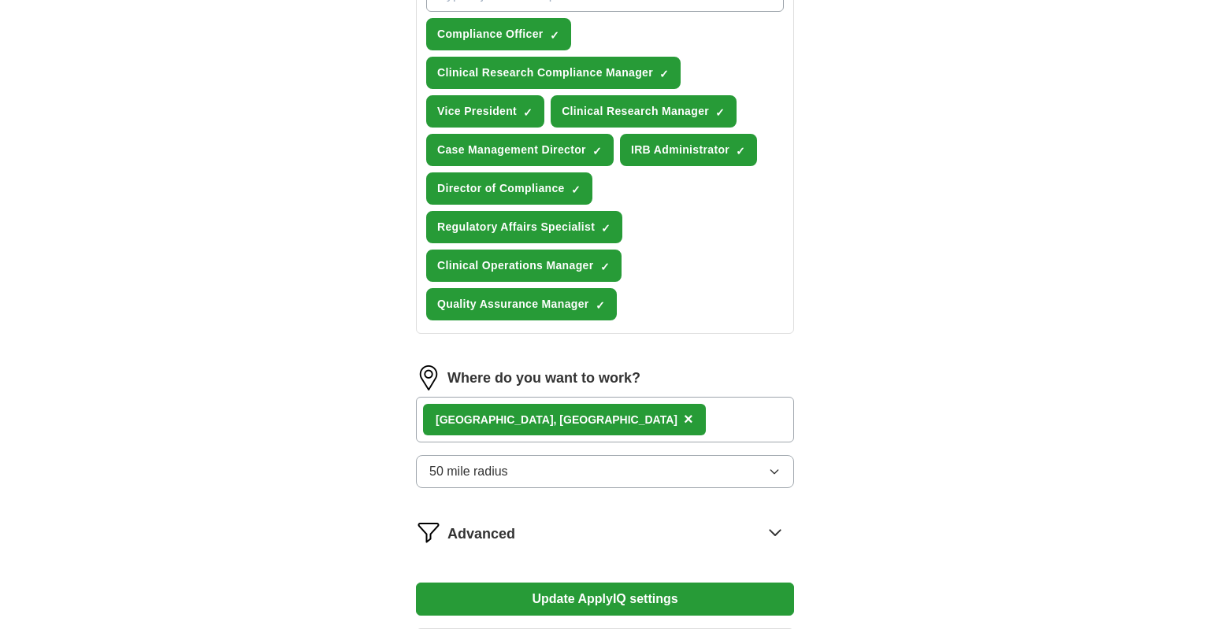
scroll to position [649, 0]
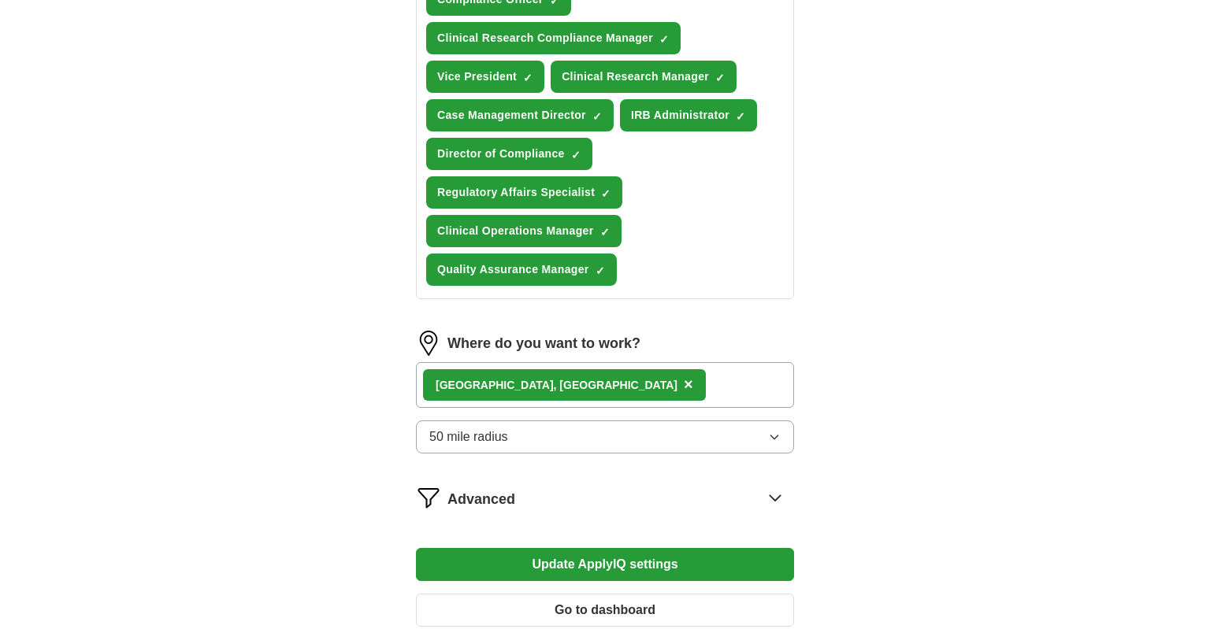
click at [597, 376] on div "[GEOGRAPHIC_DATA], [GEOGRAPHIC_DATA] ×" at bounding box center [605, 385] width 378 height 46
click at [565, 386] on div "[GEOGRAPHIC_DATA], [GEOGRAPHIC_DATA] ×" at bounding box center [605, 385] width 378 height 46
click at [684, 376] on span "×" at bounding box center [688, 384] width 9 height 17
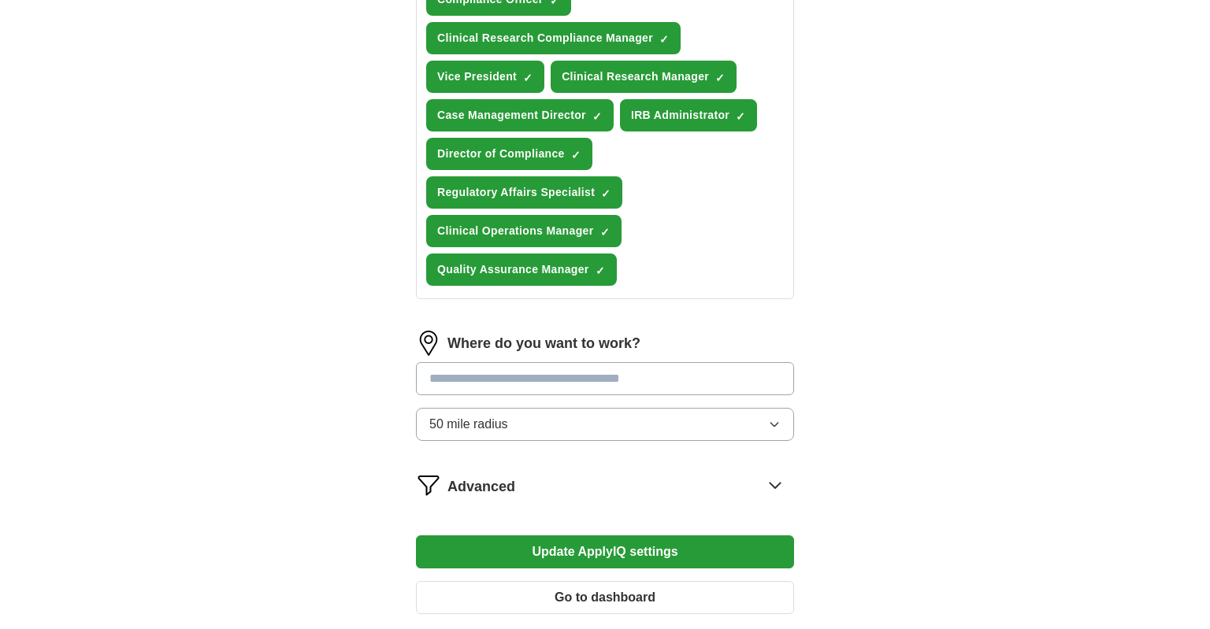
click at [520, 376] on input "text" at bounding box center [605, 378] width 378 height 33
type input "******"
click at [416, 536] on button "Update ApplyIQ settings" at bounding box center [605, 552] width 378 height 33
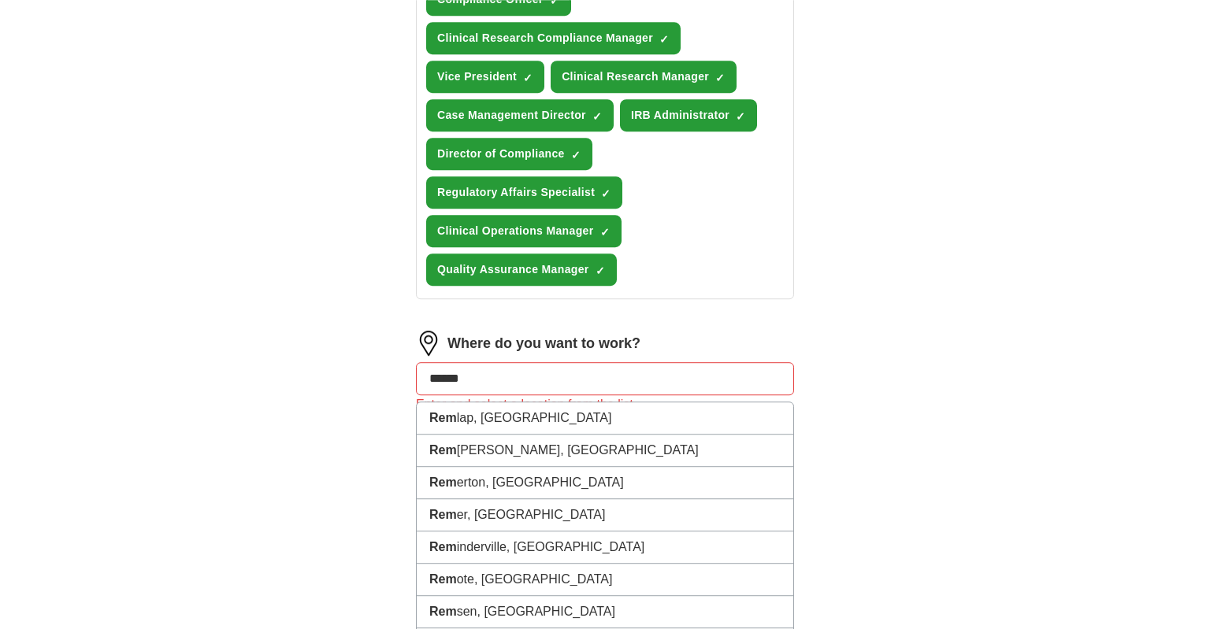
drag, startPoint x: 512, startPoint y: 368, endPoint x: 306, endPoint y: 394, distance: 208.0
click at [416, 394] on input "******" at bounding box center [605, 378] width 378 height 33
